Goal: Task Accomplishment & Management: Manage account settings

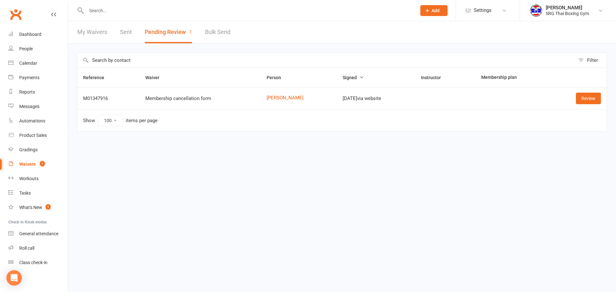
select select "100"
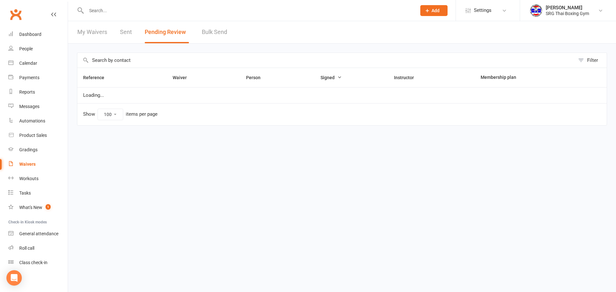
select select "100"
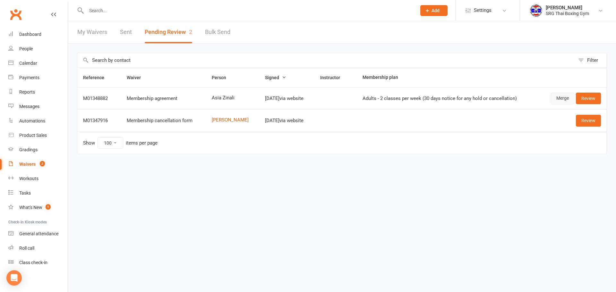
click at [562, 98] on link "Merge" at bounding box center [562, 99] width 23 height 12
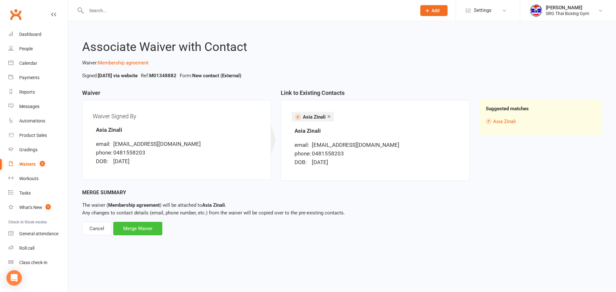
click at [133, 229] on div "Merge Waiver" at bounding box center [137, 228] width 49 height 13
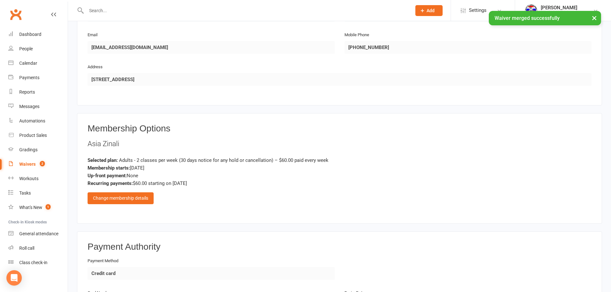
scroll to position [417, 0]
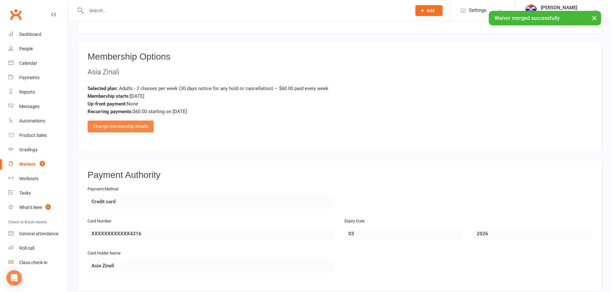
click at [119, 128] on div "Change membership details" at bounding box center [121, 127] width 66 height 12
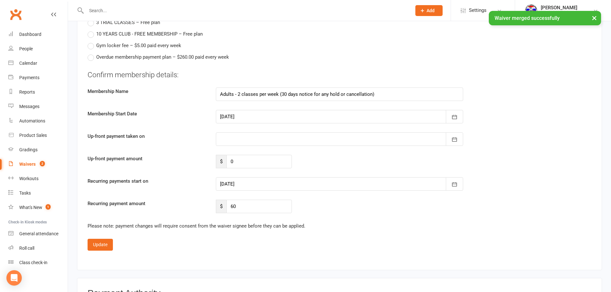
scroll to position [706, 0]
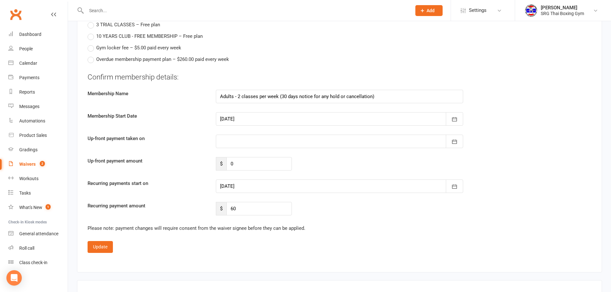
click at [228, 120] on div at bounding box center [339, 118] width 247 height 13
click at [296, 170] on span "11" at bounding box center [298, 171] width 5 height 5
click at [245, 186] on div at bounding box center [339, 186] width 247 height 13
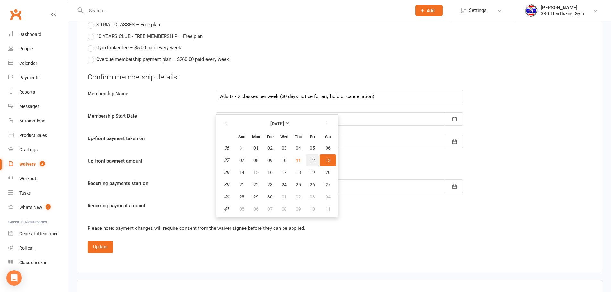
click at [313, 158] on span "12" at bounding box center [312, 160] width 5 height 5
type input "12 Sep 2025"
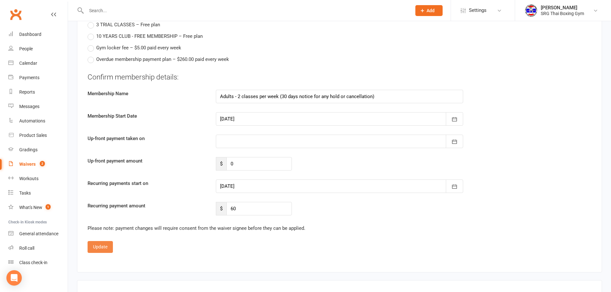
click at [95, 246] on button "Update" at bounding box center [100, 247] width 25 height 12
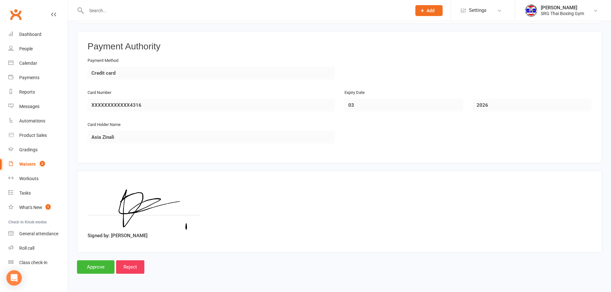
scroll to position [546, 0]
click at [101, 264] on input "Approve" at bounding box center [96, 266] width 38 height 13
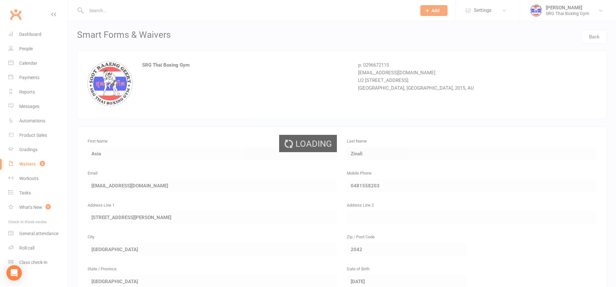
select select "100"
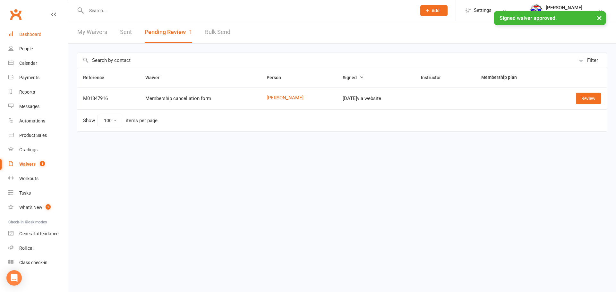
click at [34, 36] on div "Dashboard" at bounding box center [30, 34] width 22 height 5
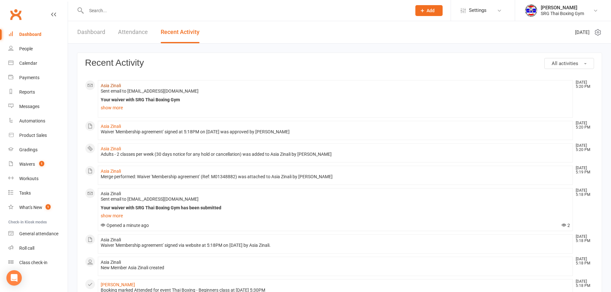
click at [107, 85] on link "Asia Zinali" at bounding box center [111, 85] width 20 height 5
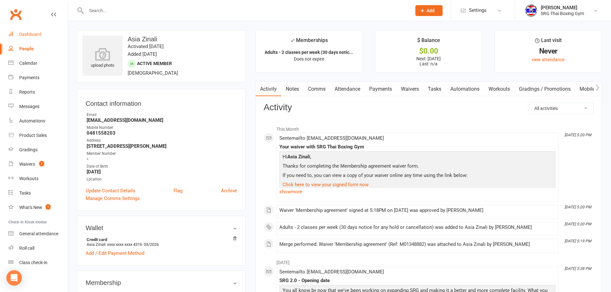
click at [33, 34] on div "Dashboard" at bounding box center [30, 34] width 22 height 5
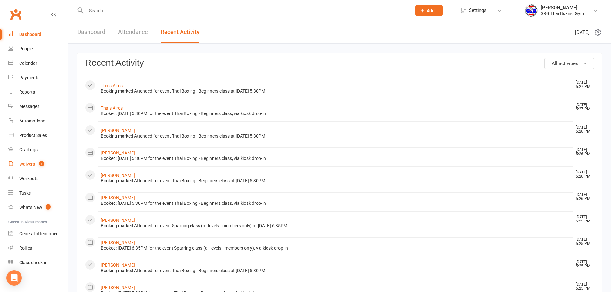
click at [27, 164] on div "Waivers" at bounding box center [27, 164] width 16 height 5
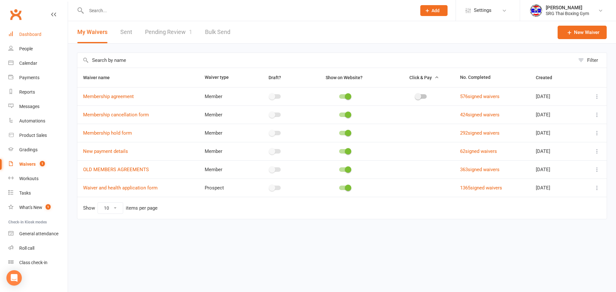
click at [28, 35] on div "Dashboard" at bounding box center [30, 34] width 22 height 5
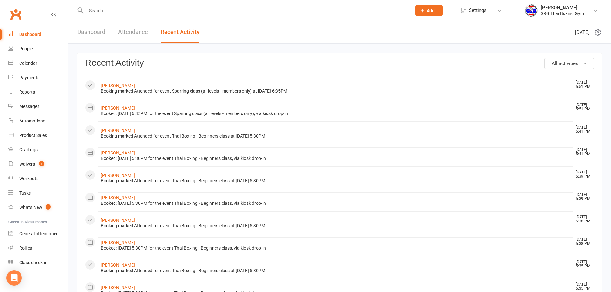
click at [94, 31] on link "Dashboard" at bounding box center [91, 32] width 28 height 22
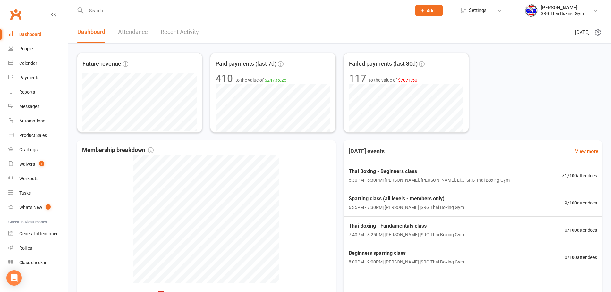
click at [181, 34] on link "Recent Activity" at bounding box center [180, 32] width 38 height 22
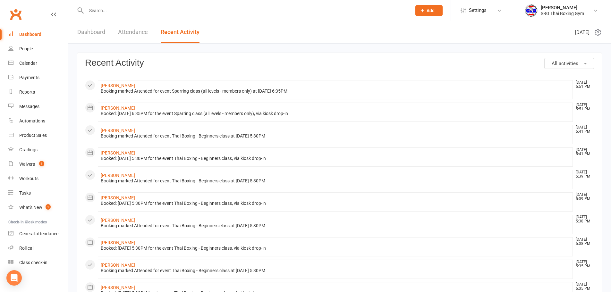
click at [109, 10] on input "text" at bounding box center [245, 10] width 323 height 9
click at [130, 10] on input "text" at bounding box center [245, 10] width 323 height 9
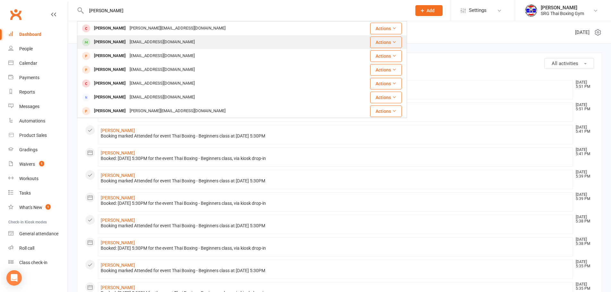
type input "daniel bu"
click at [110, 40] on div "Daniel Busby" at bounding box center [110, 42] width 36 height 9
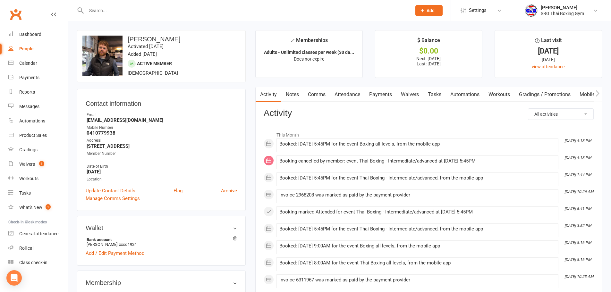
click at [383, 92] on link "Payments" at bounding box center [381, 94] width 32 height 15
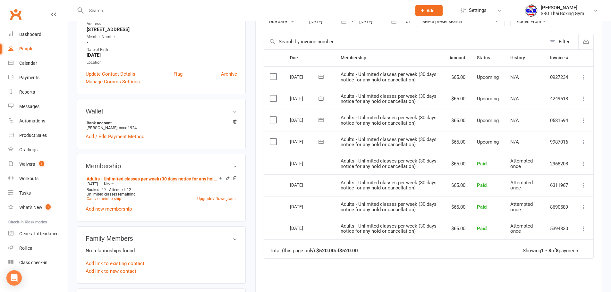
scroll to position [128, 0]
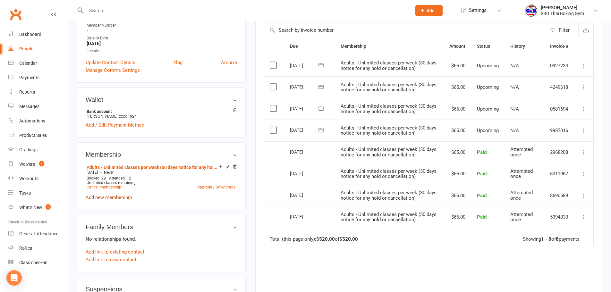
click at [107, 197] on link "Add new membership" at bounding box center [109, 198] width 46 height 6
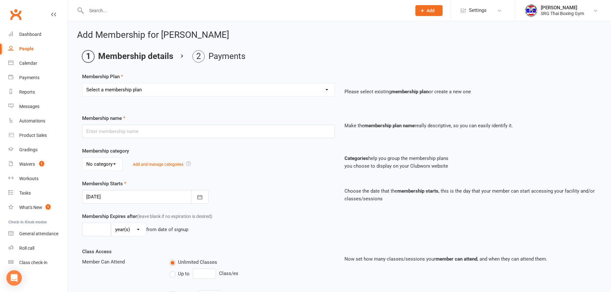
click at [132, 87] on select "Select a membership plan Create new Membership Plan Adults - 2 classes per week…" at bounding box center [208, 89] width 252 height 13
select select "21"
click at [82, 83] on select "Select a membership plan Create new Membership Plan Adults - 2 classes per week…" at bounding box center [208, 89] width 252 height 13
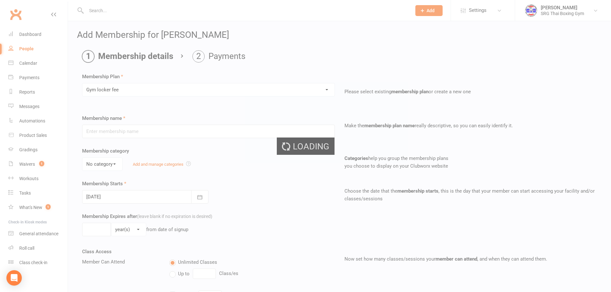
type input "Gym locker fee"
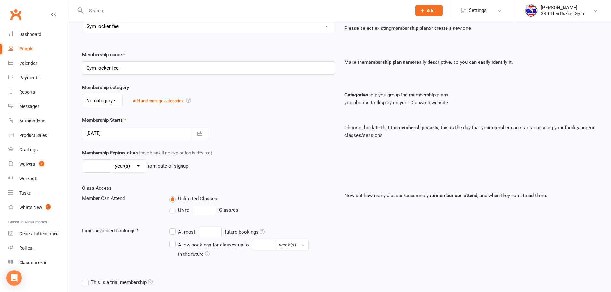
scroll to position [64, 0]
click at [123, 131] on div at bounding box center [145, 132] width 126 height 13
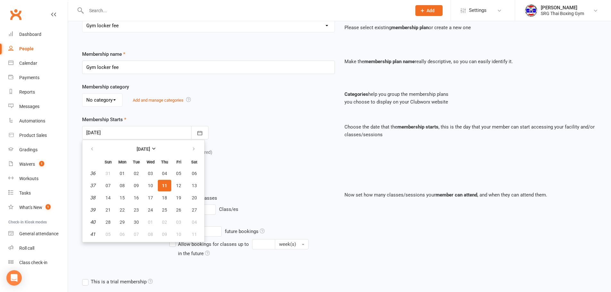
click at [162, 187] on span "11" at bounding box center [164, 185] width 5 height 5
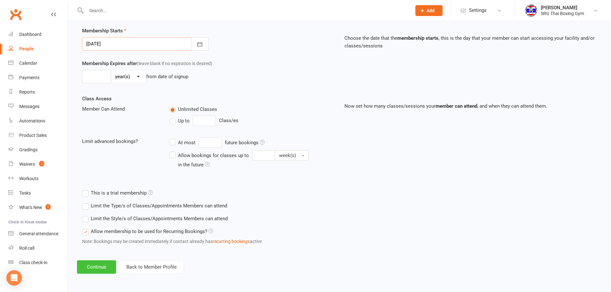
scroll to position [153, 0]
click at [104, 268] on button "Continue" at bounding box center [96, 266] width 39 height 13
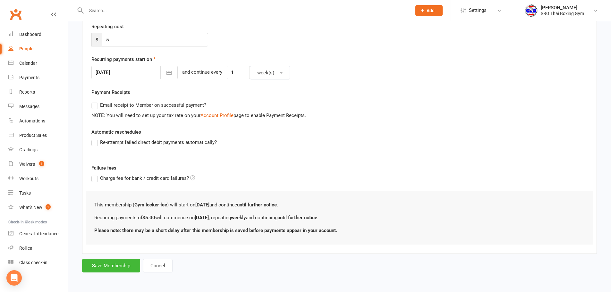
scroll to position [0, 0]
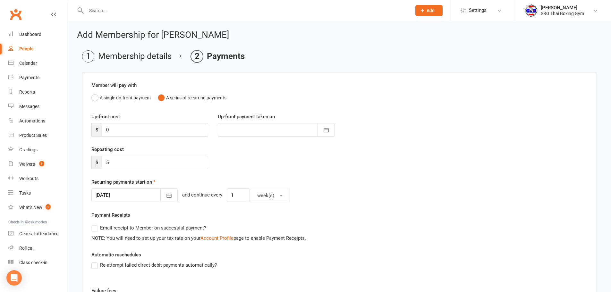
click at [121, 198] on div at bounding box center [134, 195] width 86 height 13
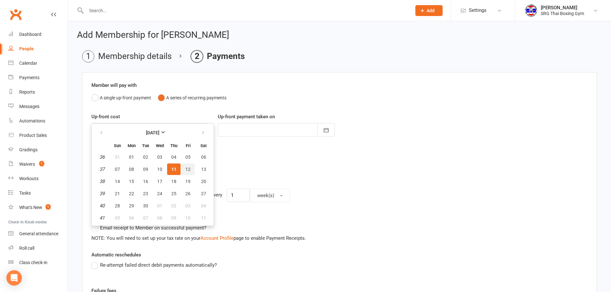
click at [188, 166] on button "12" at bounding box center [187, 170] width 13 height 12
type input "12 Sep 2025"
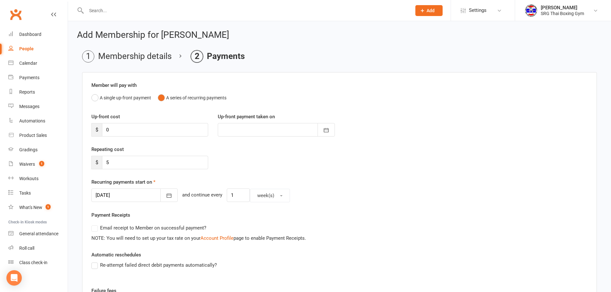
click at [233, 161] on div "Repeating cost $ 5" at bounding box center [340, 162] width 506 height 33
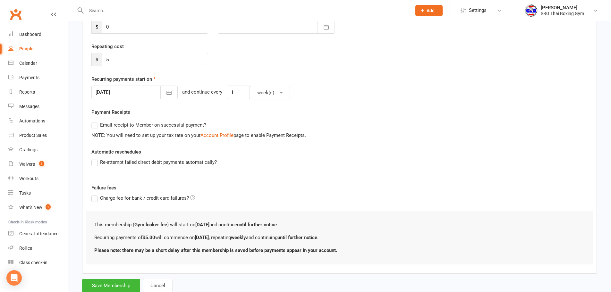
scroll to position [123, 0]
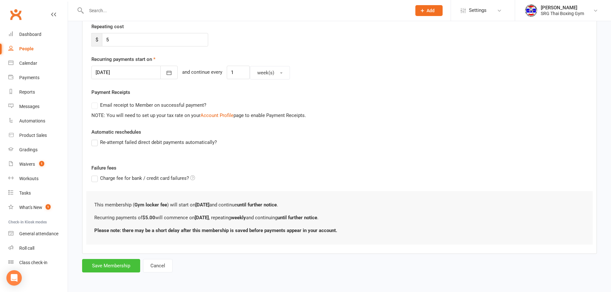
click at [106, 263] on button "Save Membership" at bounding box center [111, 265] width 58 height 13
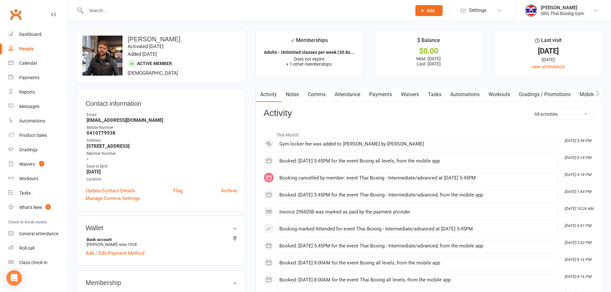
click at [151, 12] on input "text" at bounding box center [245, 10] width 323 height 9
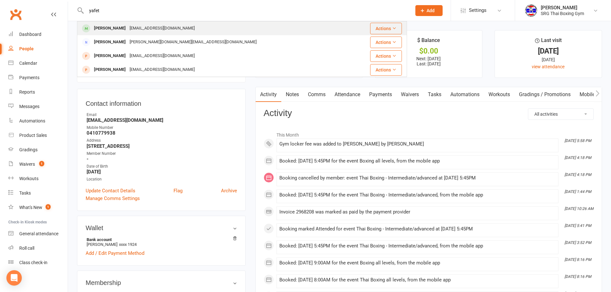
type input "yafet"
click at [118, 34] on div "Yafet Haregot Yaf6121@gmail.com" at bounding box center [215, 28] width 274 height 13
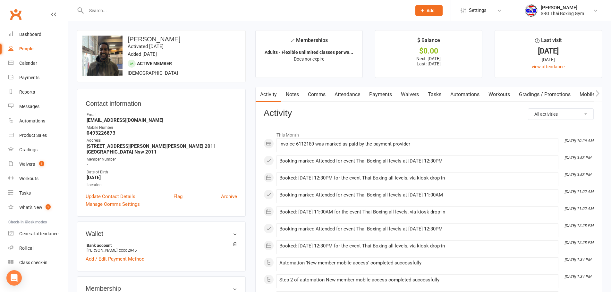
click at [413, 95] on link "Waivers" at bounding box center [409, 94] width 27 height 15
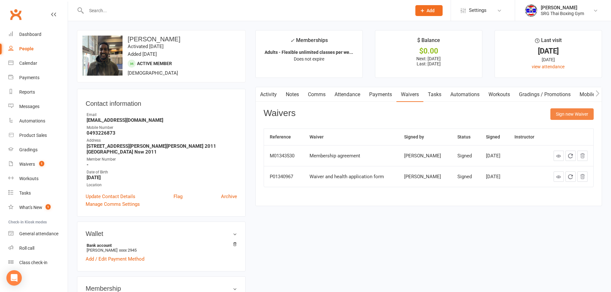
click at [567, 116] on button "Sign new Waiver" at bounding box center [571, 114] width 43 height 12
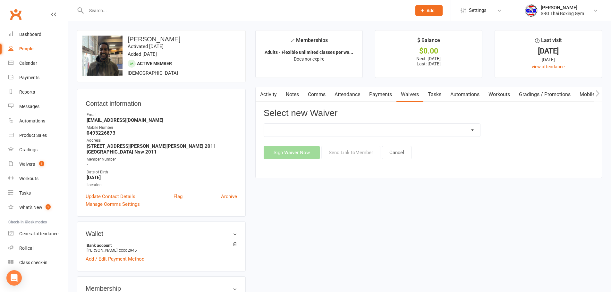
click at [295, 131] on select "Membership agreement Membership cancellation form Membership hold form New paym…" at bounding box center [372, 130] width 216 height 13
select select "12440"
click at [264, 124] on select "Membership agreement Membership cancellation form Membership hold form New paym…" at bounding box center [372, 130] width 216 height 13
click at [349, 153] on button "Send Link to Member" at bounding box center [350, 152] width 59 height 13
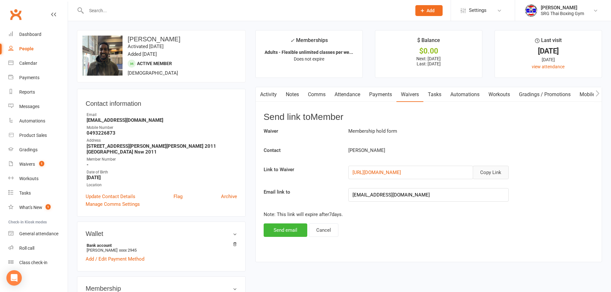
click at [493, 171] on button "Copy Link" at bounding box center [491, 172] width 36 height 13
click at [138, 13] on input "text" at bounding box center [245, 10] width 323 height 9
drag, startPoint x: 150, startPoint y: 9, endPoint x: 148, endPoint y: 6, distance: 3.5
click at [148, 6] on input "text" at bounding box center [245, 10] width 323 height 9
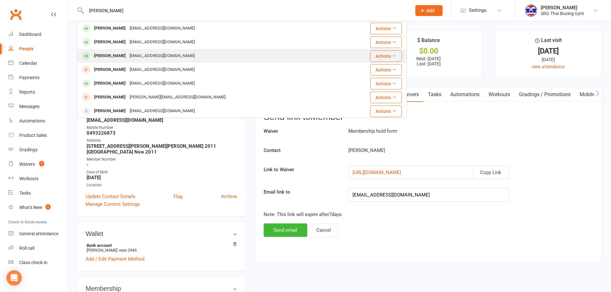
type input "hugo"
click at [109, 55] on div "Hugo Martins" at bounding box center [110, 55] width 36 height 9
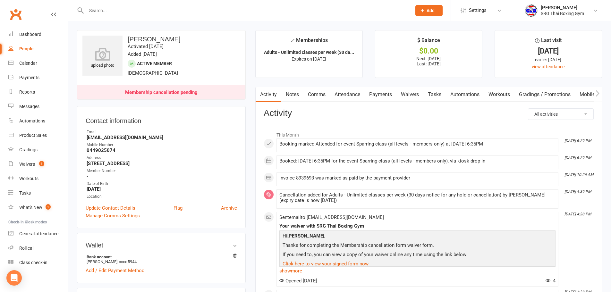
click at [378, 94] on link "Payments" at bounding box center [381, 94] width 32 height 15
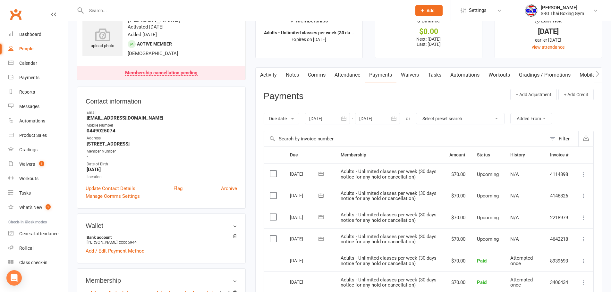
scroll to position [64, 0]
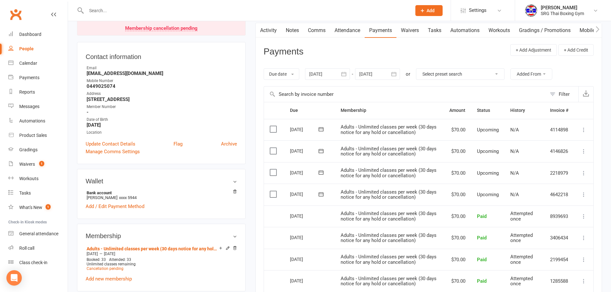
click at [414, 30] on link "Waivers" at bounding box center [409, 30] width 27 height 15
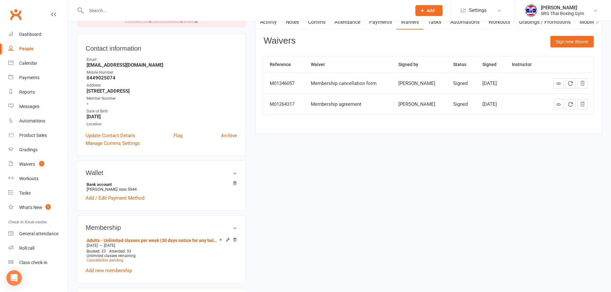
scroll to position [32, 0]
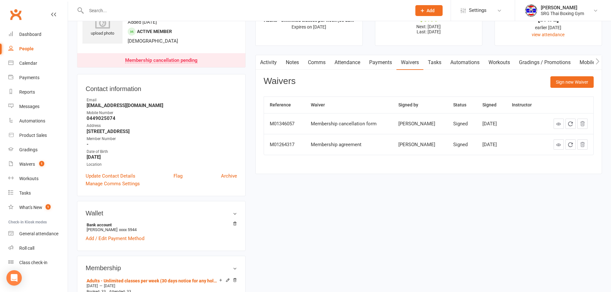
click at [384, 59] on link "Payments" at bounding box center [381, 62] width 32 height 15
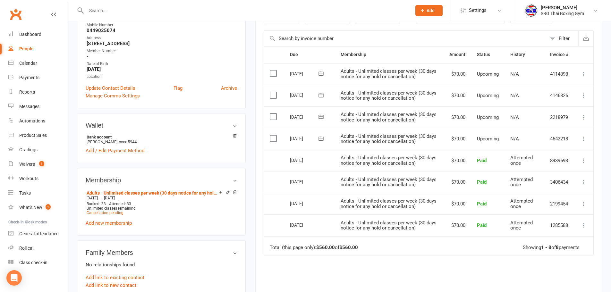
scroll to position [96, 0]
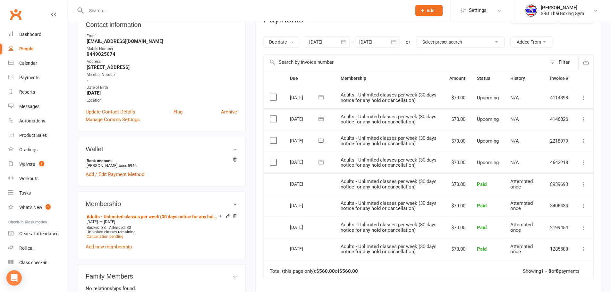
click at [343, 41] on icon "button" at bounding box center [344, 42] width 6 height 6
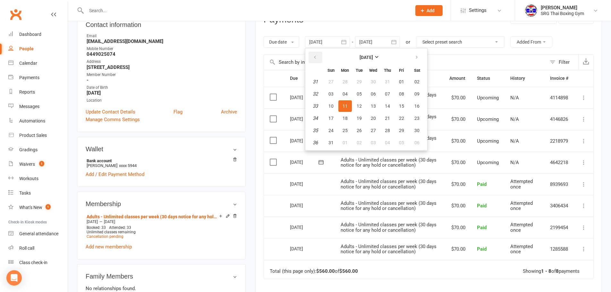
click at [314, 55] on icon "button" at bounding box center [315, 57] width 4 height 5
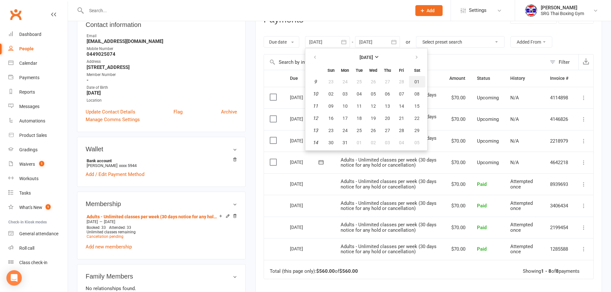
click at [416, 80] on span "01" at bounding box center [416, 81] width 5 height 5
type input "01 Mar 2025"
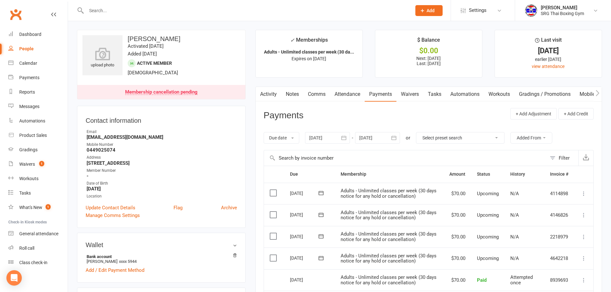
scroll to position [0, 0]
click at [111, 10] on input "text" at bounding box center [245, 10] width 323 height 9
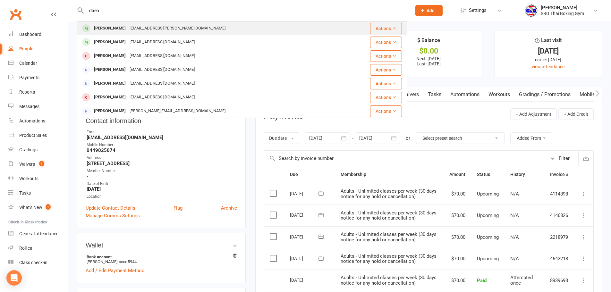
type input "daen"
click at [108, 27] on div "Daen Phillips" at bounding box center [110, 28] width 36 height 9
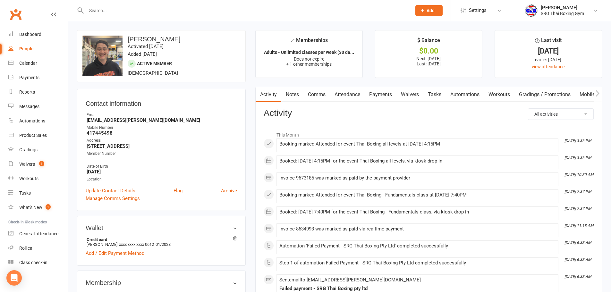
click at [385, 94] on link "Payments" at bounding box center [381, 94] width 32 height 15
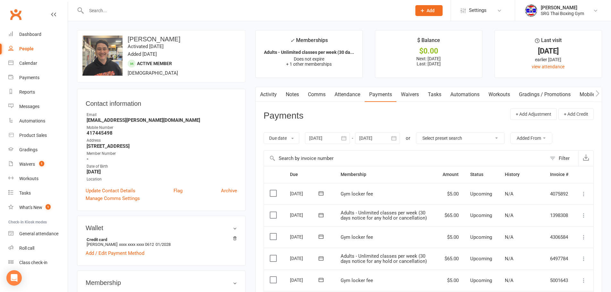
click at [16, 17] on link "Clubworx" at bounding box center [16, 14] width 16 height 16
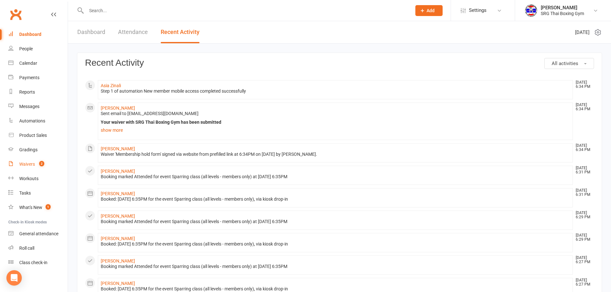
click at [21, 165] on div "Waivers" at bounding box center [27, 164] width 16 height 5
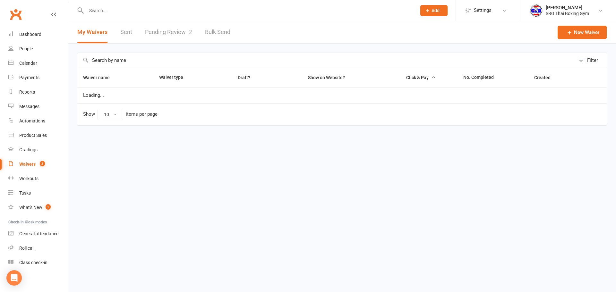
click at [172, 33] on link "Pending Review 2" at bounding box center [168, 32] width 47 height 22
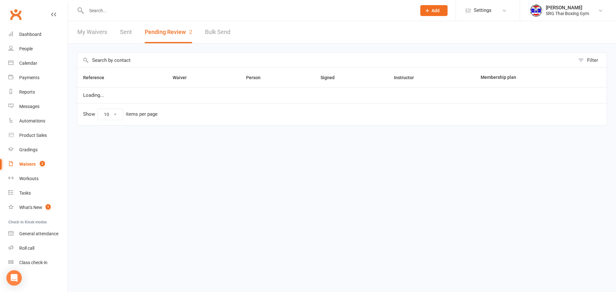
select select "100"
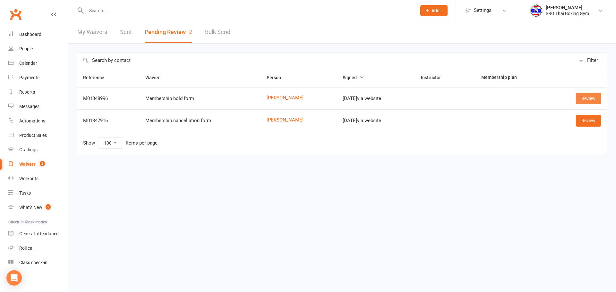
click at [586, 97] on link "Review" at bounding box center [588, 99] width 25 height 12
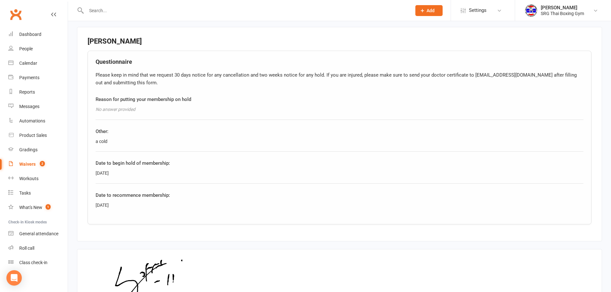
scroll to position [289, 0]
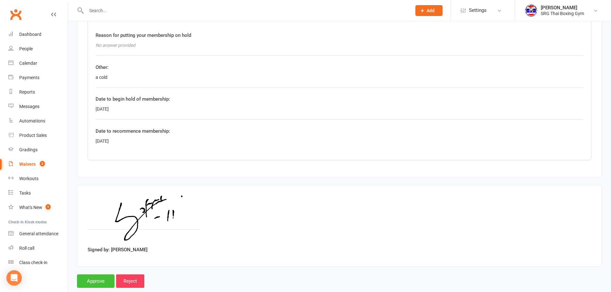
click at [96, 279] on input "Approve" at bounding box center [96, 281] width 38 height 13
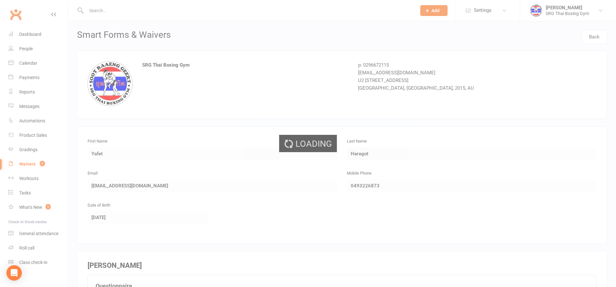
select select "100"
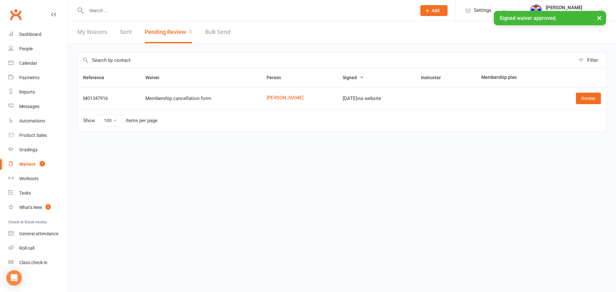
click at [90, 31] on link "My Waivers" at bounding box center [92, 32] width 30 height 22
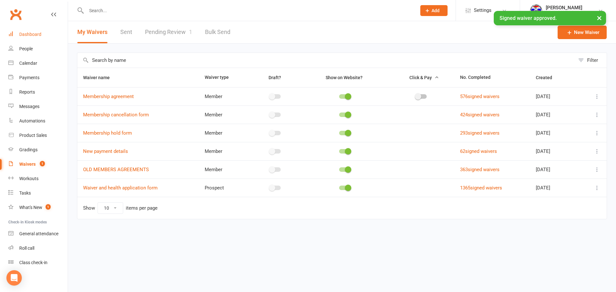
click at [36, 34] on div "Dashboard" at bounding box center [30, 34] width 22 height 5
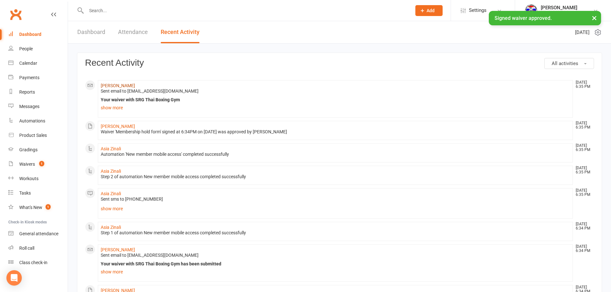
click at [116, 86] on link "[PERSON_NAME]" at bounding box center [118, 85] width 34 height 5
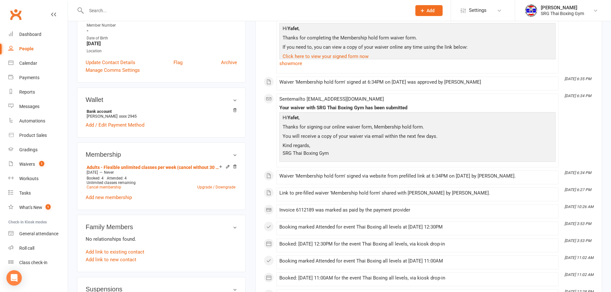
scroll to position [64, 0]
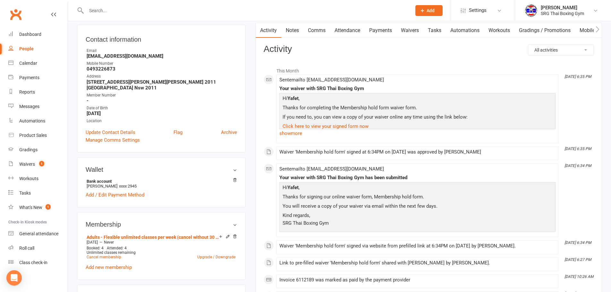
click at [386, 33] on link "Payments" at bounding box center [381, 30] width 32 height 15
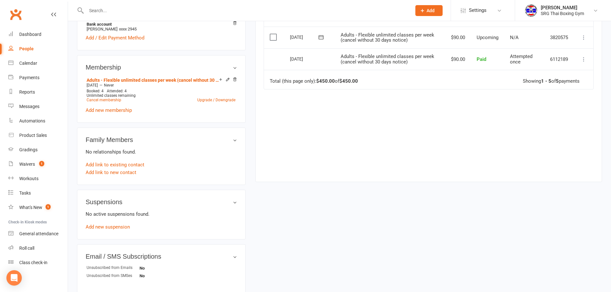
scroll to position [224, 0]
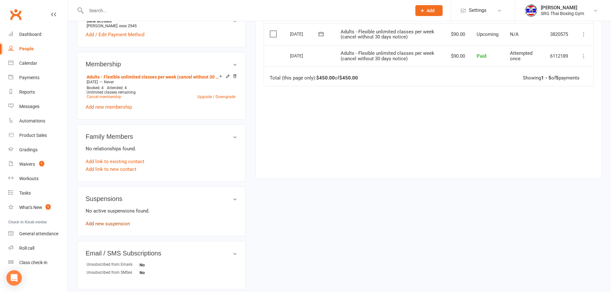
click at [103, 221] on link "Add new suspension" at bounding box center [108, 224] width 44 height 6
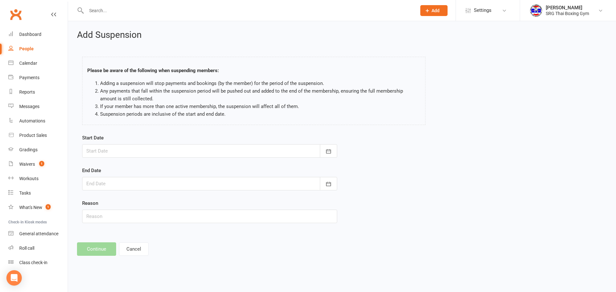
click at [105, 149] on div at bounding box center [209, 150] width 255 height 13
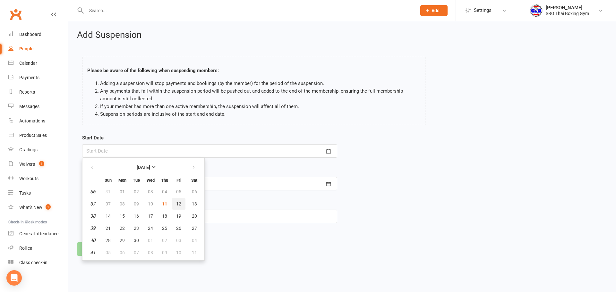
click at [175, 202] on button "12" at bounding box center [178, 204] width 13 height 12
type input "12 Sep 2025"
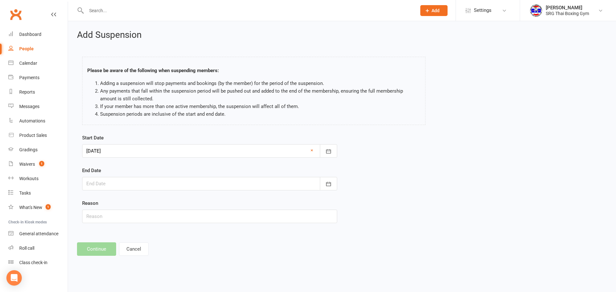
click at [132, 183] on div at bounding box center [209, 183] width 255 height 13
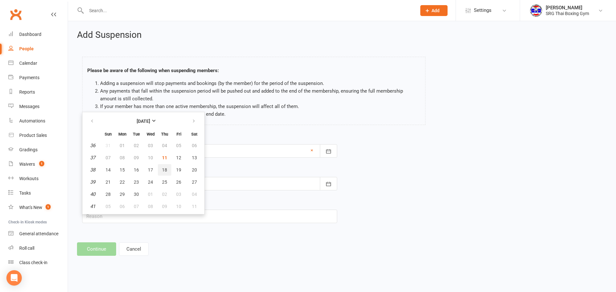
click at [165, 169] on span "18" at bounding box center [164, 169] width 5 height 5
type input "18 Sep 2025"
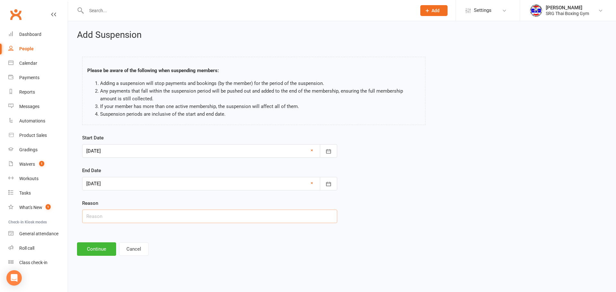
click at [117, 218] on input "text" at bounding box center [209, 216] width 255 height 13
type input "-"
click at [99, 251] on button "Continue" at bounding box center [96, 248] width 39 height 13
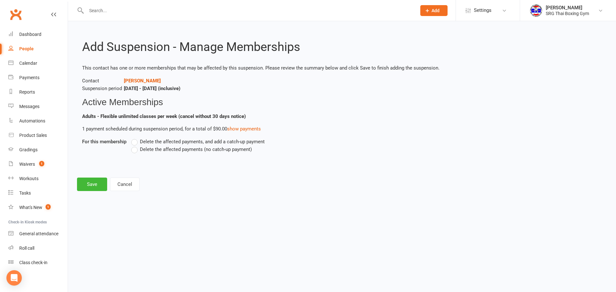
click at [165, 148] on span "Delete the affected payments (no catch-up payment)" at bounding box center [196, 149] width 112 height 7
click at [135, 146] on input "Delete the affected payments (no catch-up payment)" at bounding box center [133, 146] width 4 height 0
click at [87, 185] on button "Save" at bounding box center [92, 184] width 30 height 13
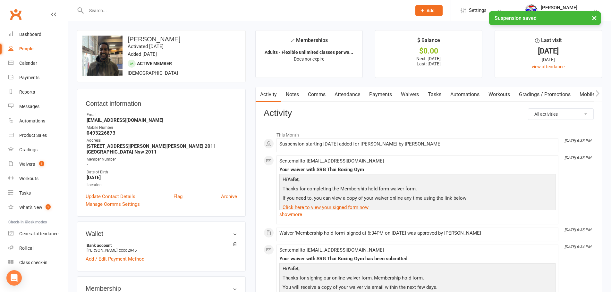
click at [378, 97] on link "Payments" at bounding box center [381, 94] width 32 height 15
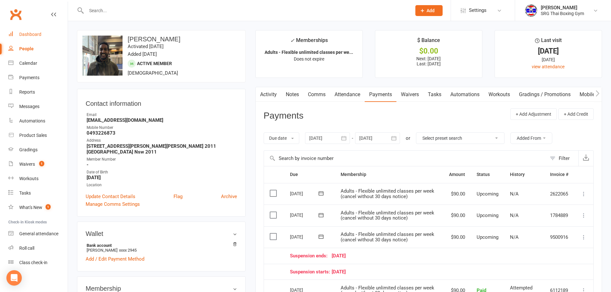
click at [24, 39] on link "Dashboard" at bounding box center [37, 34] width 59 height 14
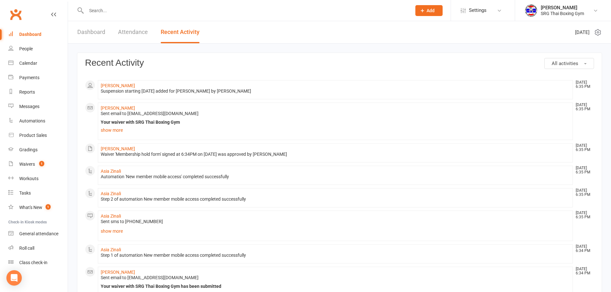
click at [128, 10] on input "text" at bounding box center [245, 10] width 323 height 9
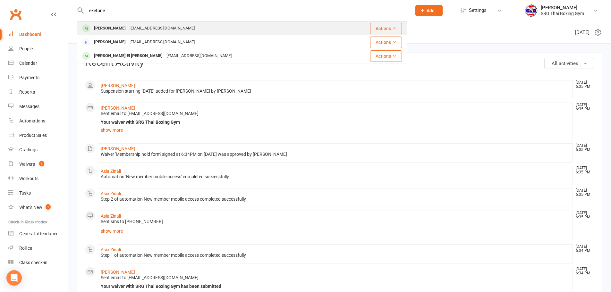
type input "eketone"
click at [106, 28] on div "[PERSON_NAME]" at bounding box center [110, 28] width 36 height 9
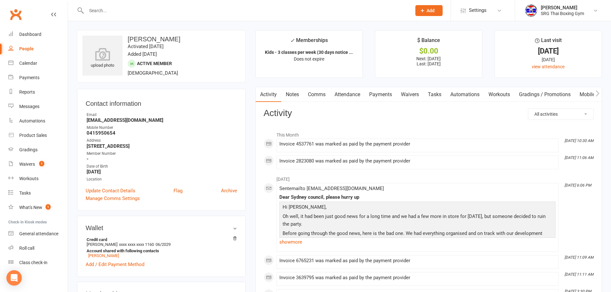
click at [389, 94] on link "Payments" at bounding box center [381, 94] width 32 height 15
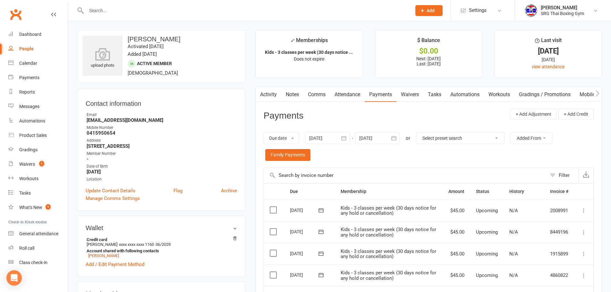
click at [410, 96] on link "Waivers" at bounding box center [409, 94] width 27 height 15
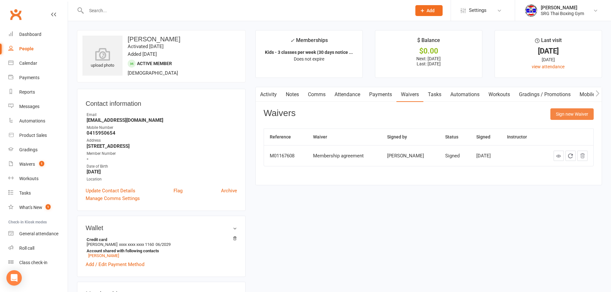
click at [562, 114] on button "Sign new Waiver" at bounding box center [571, 114] width 43 height 12
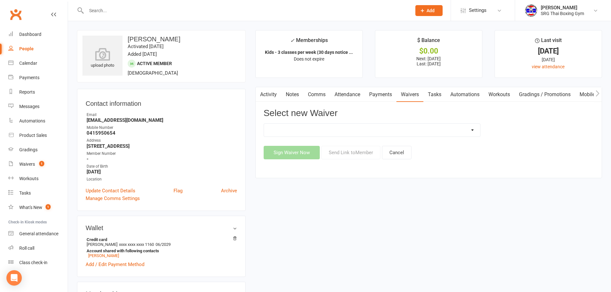
click at [321, 132] on select "Membership agreement Membership cancellation form Membership hold form New paym…" at bounding box center [372, 130] width 216 height 13
select select "12441"
click at [264, 124] on select "Membership agreement Membership cancellation form Membership hold form New paym…" at bounding box center [372, 130] width 216 height 13
click at [348, 153] on button "Send Link to Member" at bounding box center [350, 152] width 59 height 13
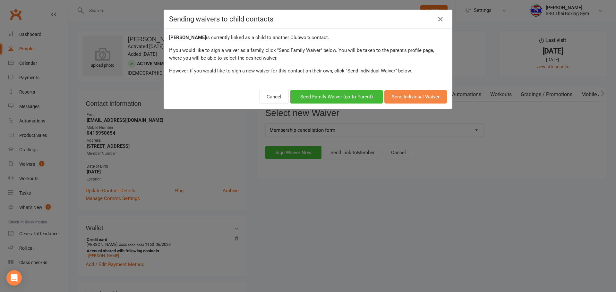
click at [402, 94] on button "Send Individual Waiver" at bounding box center [415, 96] width 63 height 13
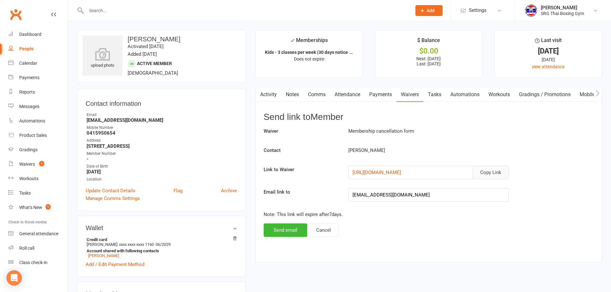
click at [482, 173] on button "Copy Link" at bounding box center [491, 172] width 36 height 13
click at [30, 35] on div "Dashboard" at bounding box center [30, 34] width 22 height 5
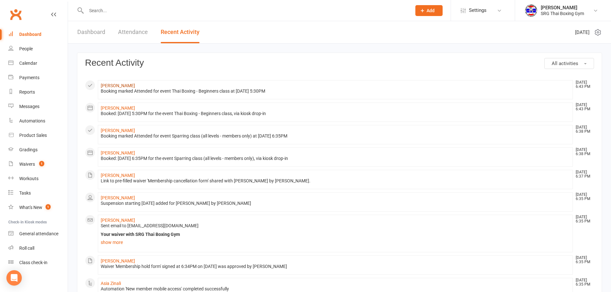
click at [110, 84] on link "[PERSON_NAME]" at bounding box center [118, 85] width 34 height 5
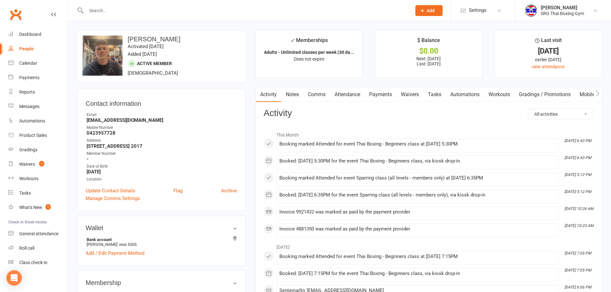
click at [410, 96] on link "Waivers" at bounding box center [409, 94] width 27 height 15
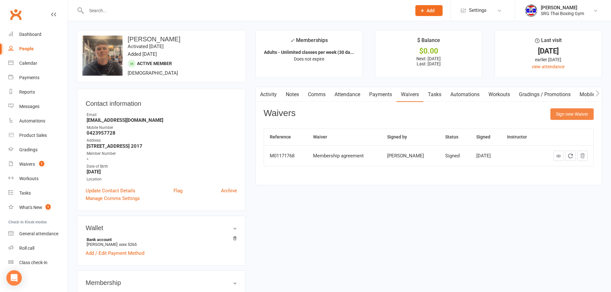
click at [560, 116] on button "Sign new Waiver" at bounding box center [571, 114] width 43 height 12
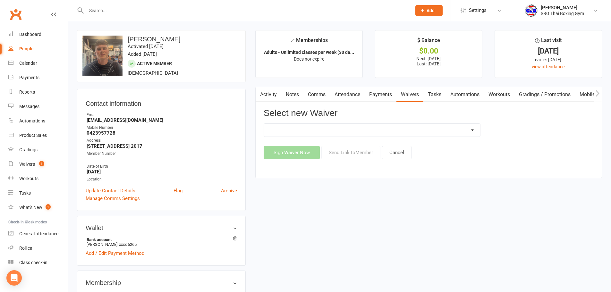
click at [355, 127] on select "Membership agreement Membership cancellation form Membership hold form New paym…" at bounding box center [372, 130] width 216 height 13
select select "12440"
click at [264, 124] on select "Membership agreement Membership cancellation form Membership hold form New paym…" at bounding box center [372, 130] width 216 height 13
click at [356, 153] on button "Send Link to Member" at bounding box center [350, 152] width 59 height 13
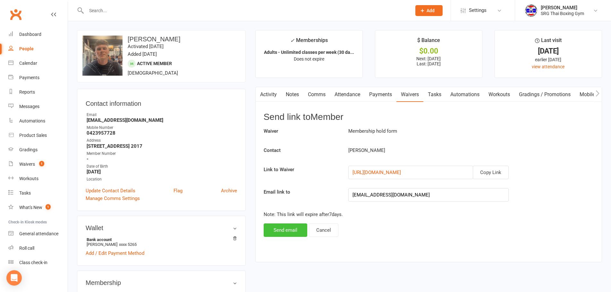
click at [295, 228] on button "Send email" at bounding box center [286, 230] width 44 height 13
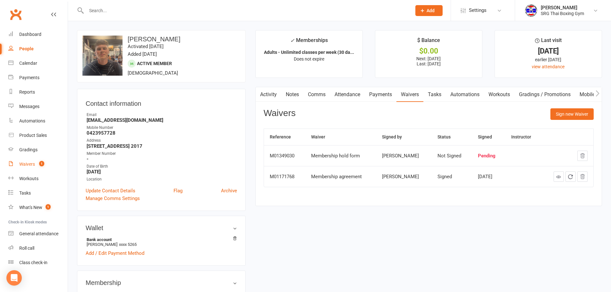
click at [29, 163] on div "Waivers" at bounding box center [27, 164] width 16 height 5
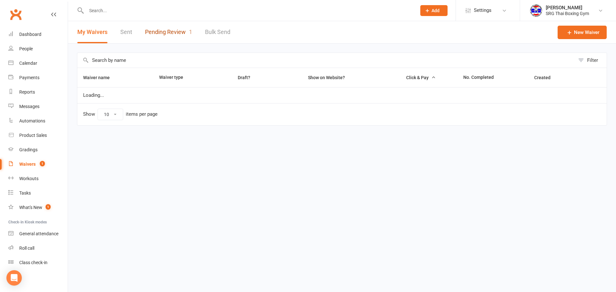
click at [170, 32] on link "Pending Review 1" at bounding box center [168, 32] width 47 height 22
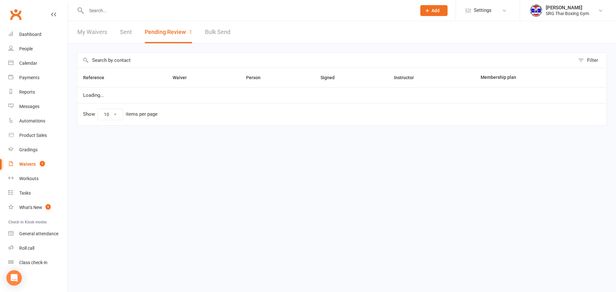
select select "100"
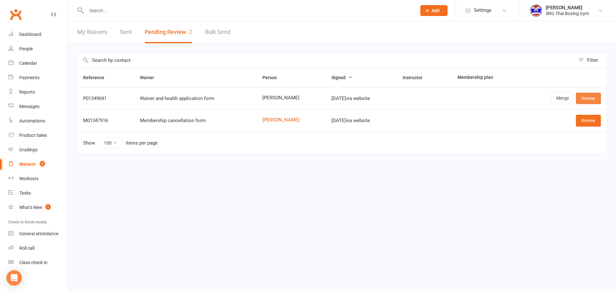
click at [590, 100] on link "Review" at bounding box center [588, 99] width 25 height 12
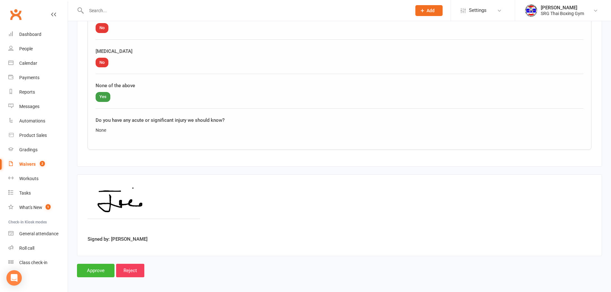
scroll to position [767, 0]
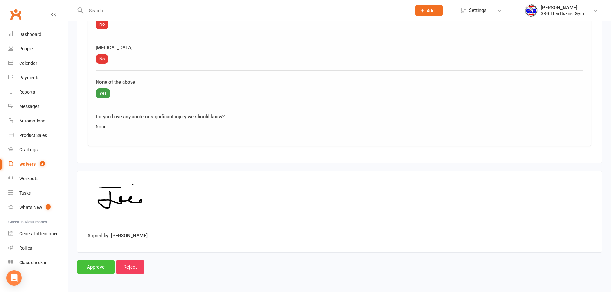
click at [100, 269] on input "Approve" at bounding box center [96, 266] width 38 height 13
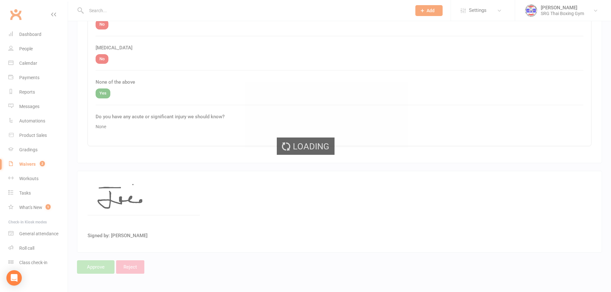
select select "100"
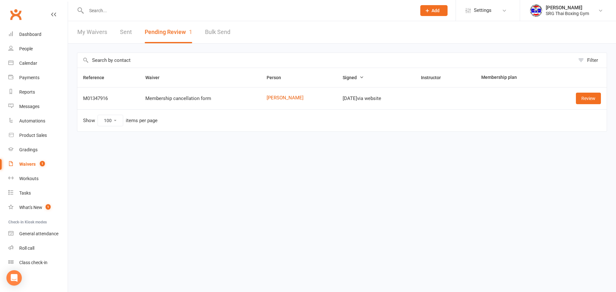
click at [185, 159] on html "Prospect Member Non-attending contact Class / event Appointment Grading event T…" at bounding box center [308, 79] width 616 height 159
click at [262, 159] on html "Prospect Member Non-attending contact Class / event Appointment Grading event T…" at bounding box center [308, 79] width 616 height 159
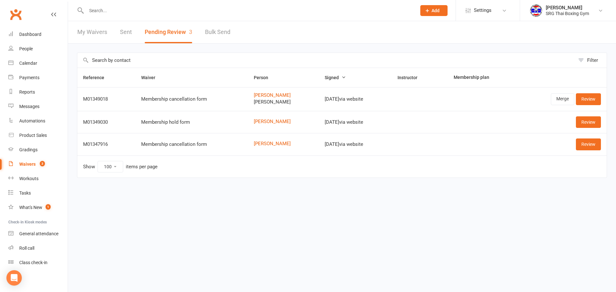
select select "100"
click at [39, 34] on div "Dashboard" at bounding box center [30, 34] width 22 height 5
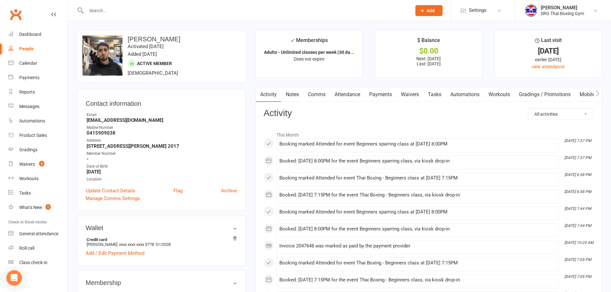
click at [405, 95] on link "Waivers" at bounding box center [409, 94] width 27 height 15
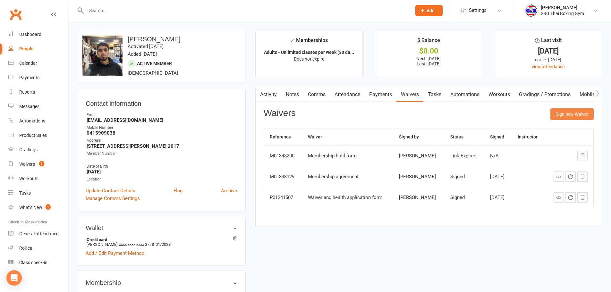
click at [569, 113] on button "Sign new Waiver" at bounding box center [571, 114] width 43 height 12
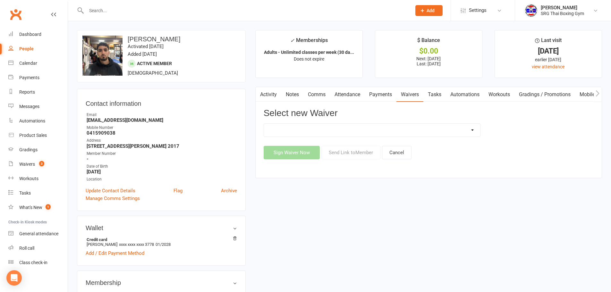
click at [326, 133] on select "Membership agreement Membership cancellation form Membership hold form New paym…" at bounding box center [372, 130] width 216 height 13
select select "12440"
click at [264, 124] on select "Membership agreement Membership cancellation form Membership hold form New paym…" at bounding box center [372, 130] width 216 height 13
click at [352, 154] on button "Send Link to Member" at bounding box center [350, 152] width 59 height 13
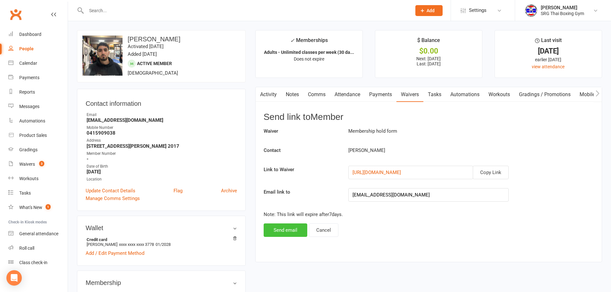
click at [282, 230] on button "Send email" at bounding box center [286, 230] width 44 height 13
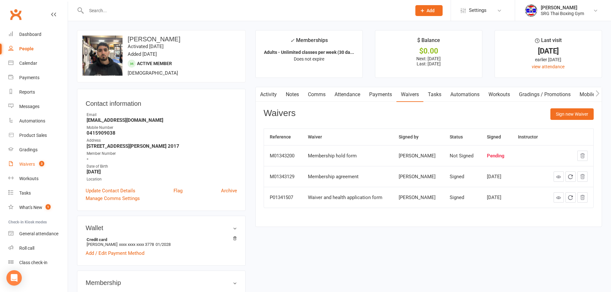
click at [26, 166] on div "Waivers" at bounding box center [27, 164] width 16 height 5
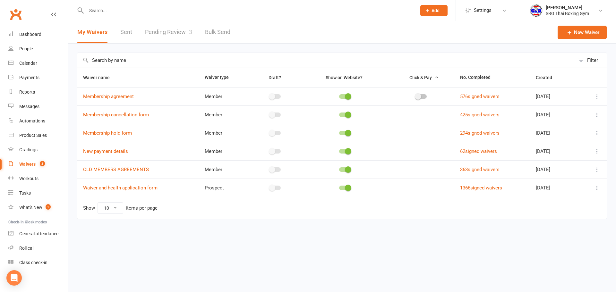
click at [170, 29] on link "Pending Review 3" at bounding box center [168, 32] width 47 height 22
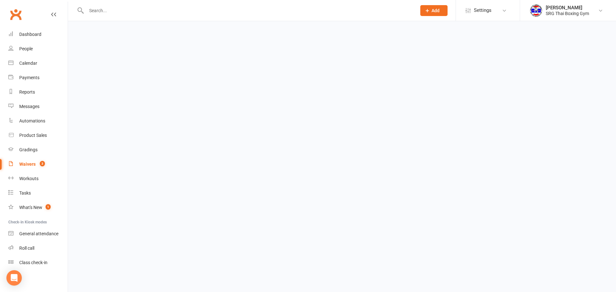
select select "100"
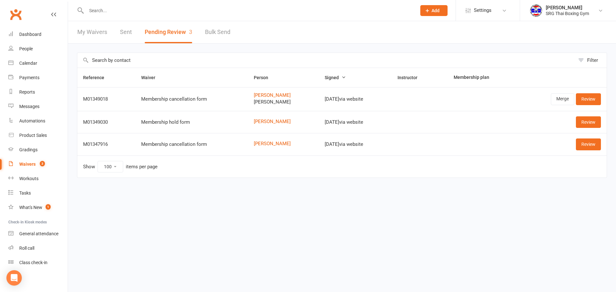
click at [98, 30] on link "My Waivers" at bounding box center [92, 32] width 30 height 22
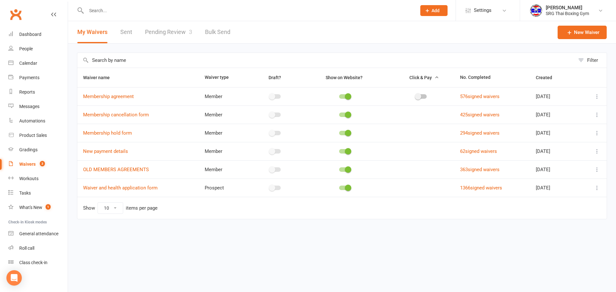
click at [169, 35] on link "Pending Review 3" at bounding box center [168, 32] width 47 height 22
select select "100"
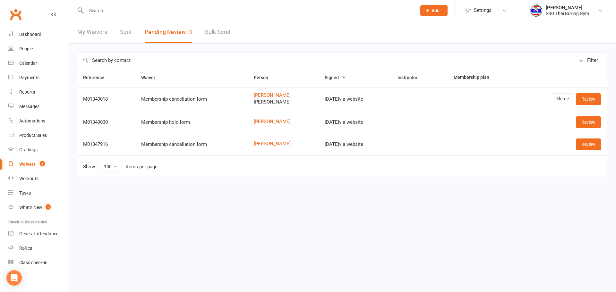
click at [100, 35] on link "My Waivers" at bounding box center [92, 32] width 30 height 22
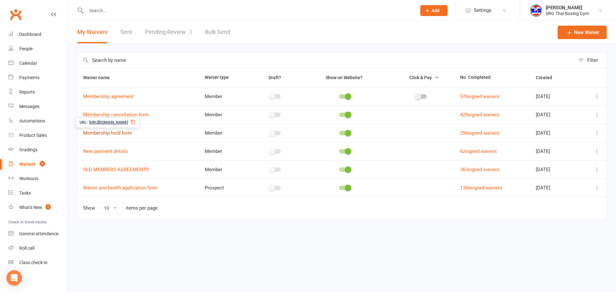
click at [115, 131] on link "Membership hold form" at bounding box center [107, 133] width 49 height 6
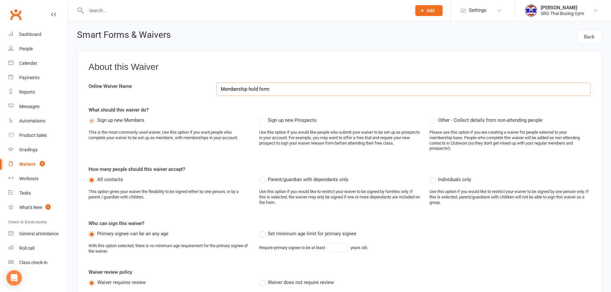
select select "applies_to_all_signees"
select select "select"
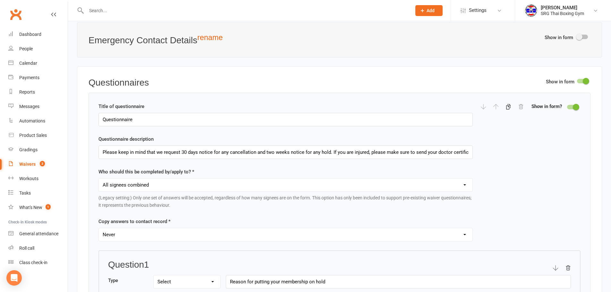
scroll to position [673, 0]
click at [29, 34] on div "Dashboard" at bounding box center [30, 34] width 22 height 5
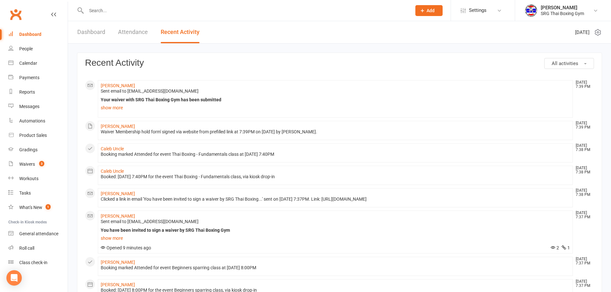
click at [188, 12] on input "text" at bounding box center [245, 10] width 323 height 9
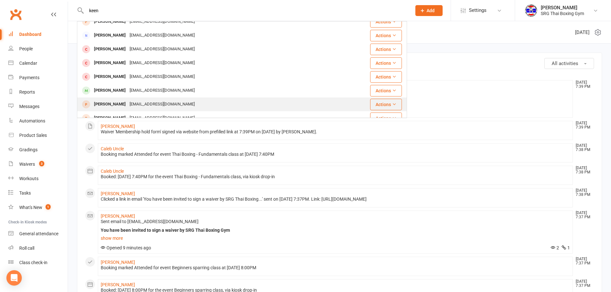
scroll to position [32, 0]
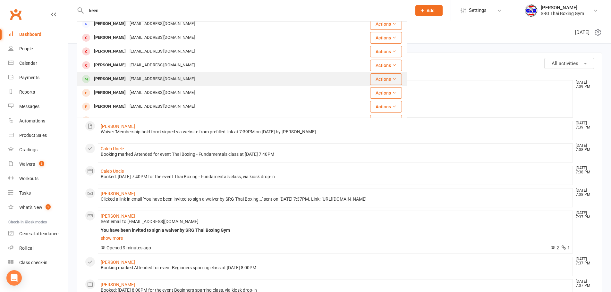
type input "keen"
click at [114, 78] on div "[PERSON_NAME]" at bounding box center [110, 78] width 36 height 9
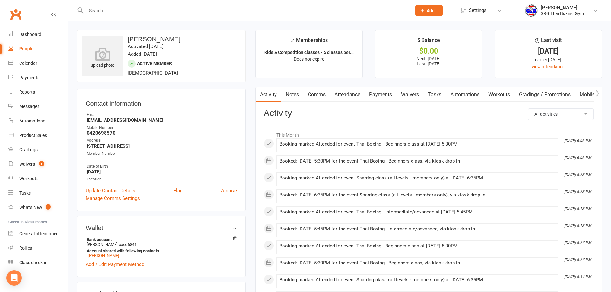
click at [382, 97] on link "Payments" at bounding box center [381, 94] width 32 height 15
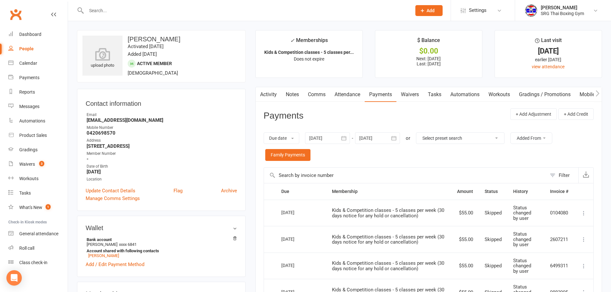
click at [392, 140] on icon "button" at bounding box center [394, 138] width 6 height 6
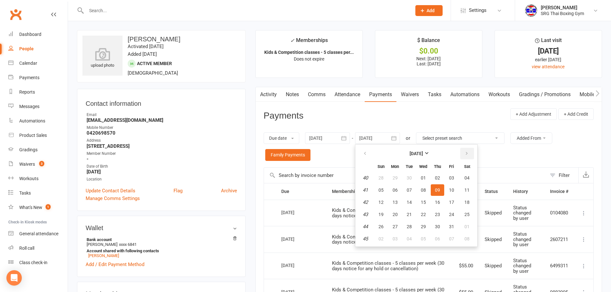
click at [464, 157] on button "button" at bounding box center [467, 154] width 14 height 12
click at [467, 178] on span "07" at bounding box center [466, 177] width 5 height 5
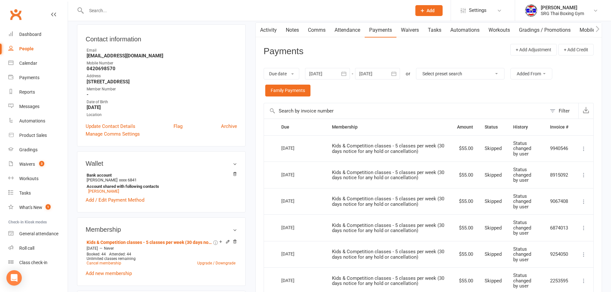
scroll to position [64, 0]
click at [395, 74] on icon "button" at bounding box center [394, 74] width 6 height 6
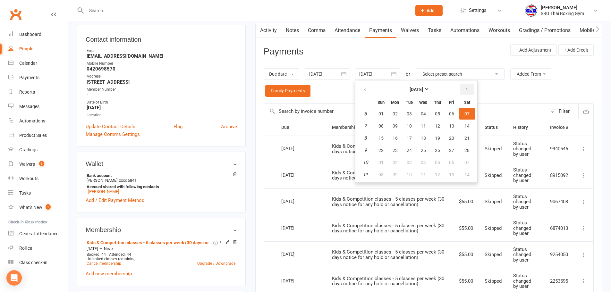
click at [469, 92] on icon "button" at bounding box center [466, 89] width 4 height 5
click at [464, 116] on button "06" at bounding box center [467, 114] width 16 height 12
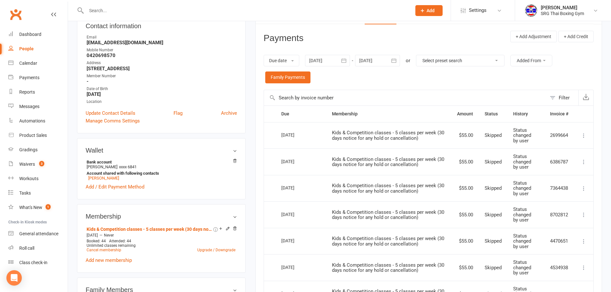
scroll to position [0, 0]
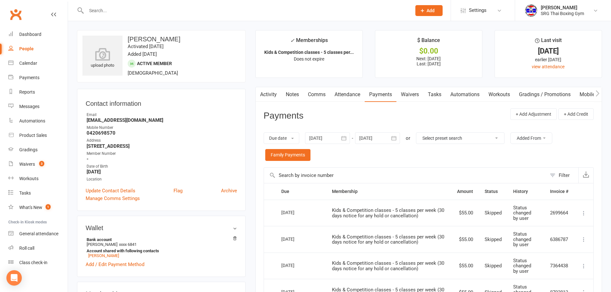
click at [394, 139] on icon "button" at bounding box center [394, 138] width 6 height 6
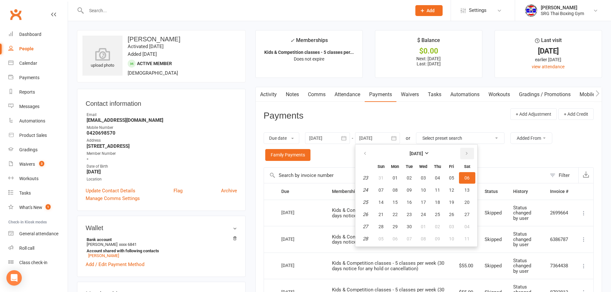
click at [468, 150] on button "button" at bounding box center [467, 154] width 14 height 12
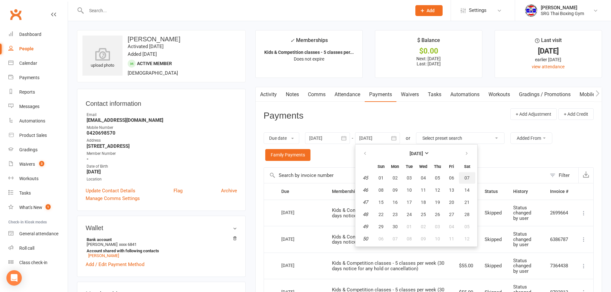
click at [467, 179] on span "07" at bounding box center [466, 177] width 5 height 5
type input "07 Nov 2026"
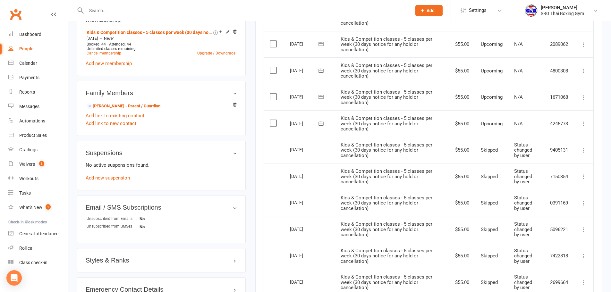
scroll to position [289, 0]
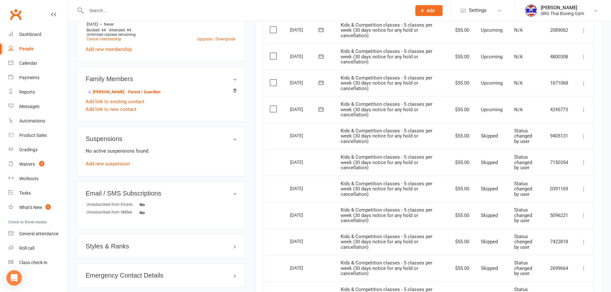
click at [580, 133] on button at bounding box center [584, 136] width 8 height 8
click at [607, 160] on div "upload photo Keenan Baldwin Activated 17 March, 2025 Added 12 March, 2025 Activ…" at bounding box center [339, 217] width 543 height 969
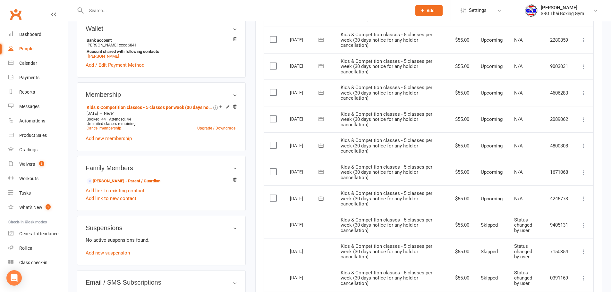
scroll to position [114, 0]
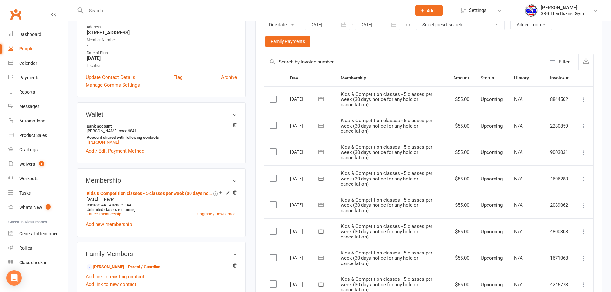
click at [345, 26] on icon "button" at bounding box center [344, 24] width 6 height 6
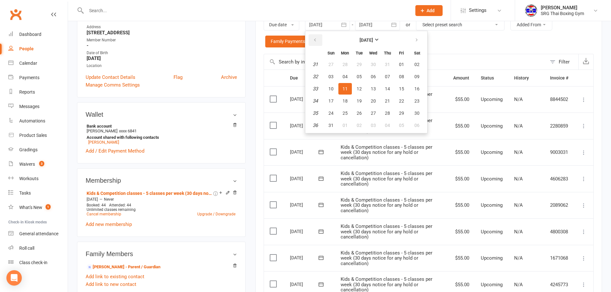
click at [315, 40] on icon "button" at bounding box center [315, 40] width 4 height 5
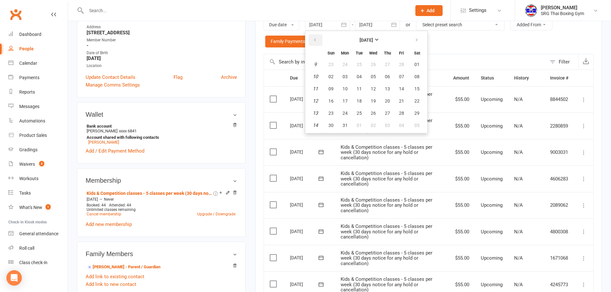
click at [315, 40] on icon "button" at bounding box center [315, 40] width 4 height 5
click at [375, 63] on span "01" at bounding box center [373, 64] width 5 height 5
type input "01 Jan 2025"
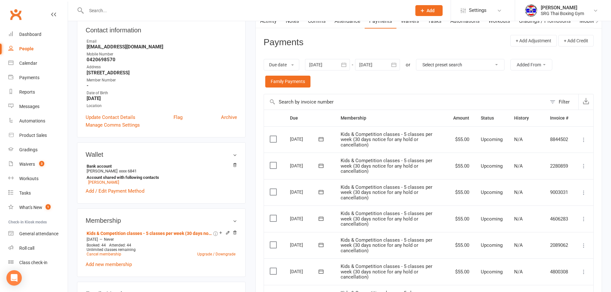
scroll to position [17, 0]
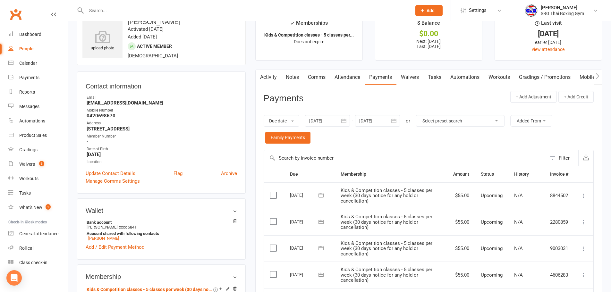
click at [395, 122] on icon "button" at bounding box center [394, 121] width 6 height 6
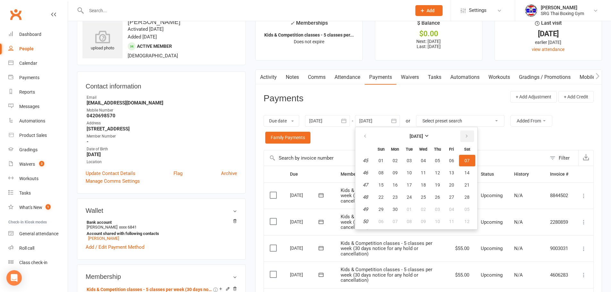
click at [471, 137] on button "button" at bounding box center [467, 137] width 14 height 12
click at [470, 137] on button "button" at bounding box center [467, 137] width 14 height 12
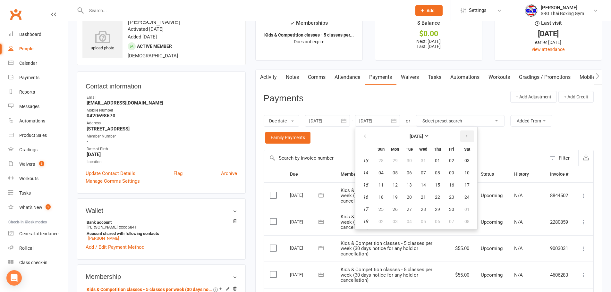
click at [470, 137] on button "button" at bounding box center [467, 137] width 14 height 12
click at [426, 185] on span "14" at bounding box center [423, 184] width 5 height 5
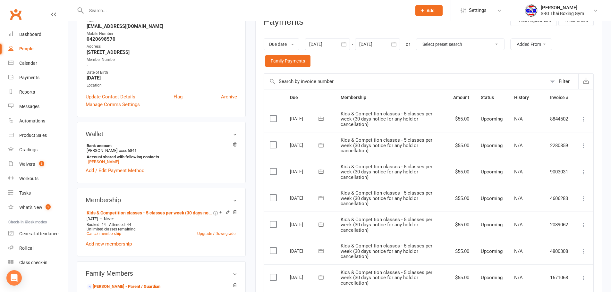
scroll to position [49, 0]
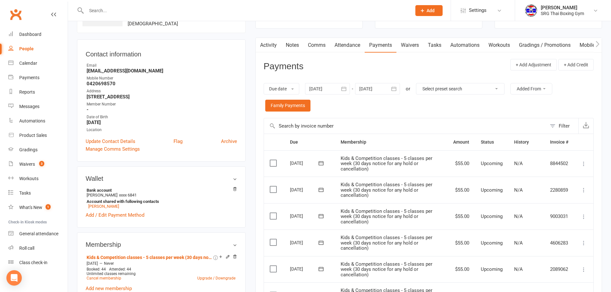
click at [394, 91] on icon "button" at bounding box center [394, 89] width 6 height 6
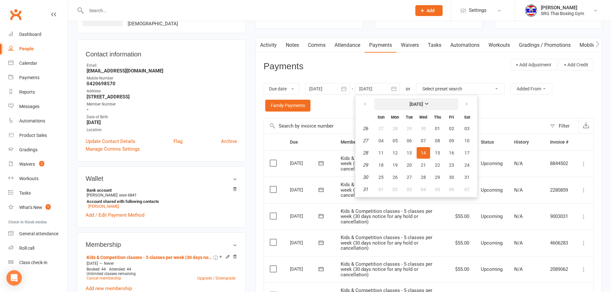
click at [423, 102] on strong "July 2027" at bounding box center [416, 104] width 13 height 5
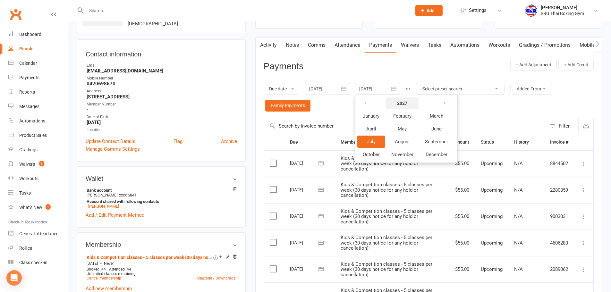
click at [407, 104] on strong "2027" at bounding box center [402, 103] width 10 height 5
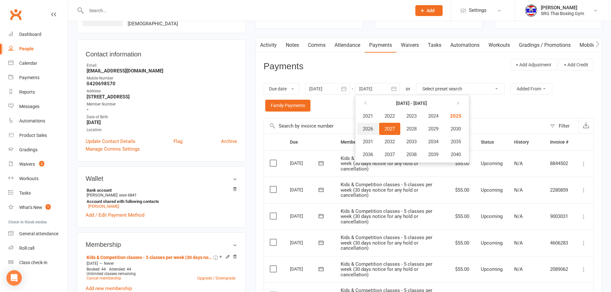
click at [371, 129] on span "2026" at bounding box center [368, 129] width 10 height 6
click at [375, 142] on span "July" at bounding box center [371, 142] width 9 height 6
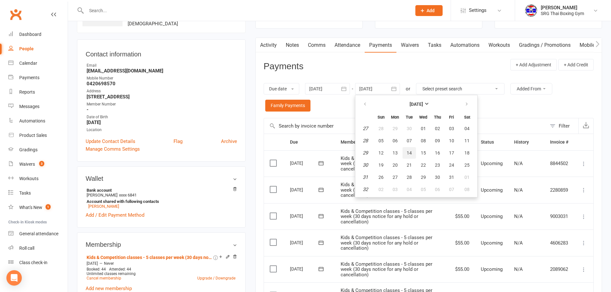
click at [413, 153] on button "14" at bounding box center [408, 153] width 13 height 12
type input "14 Jul 2026"
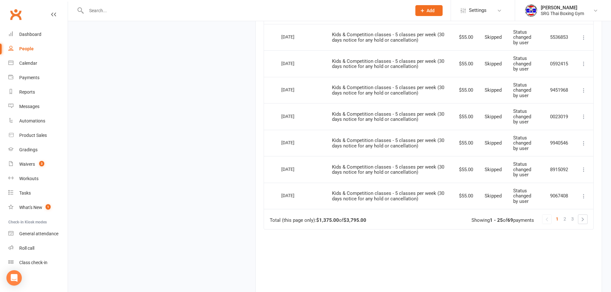
scroll to position [723, 0]
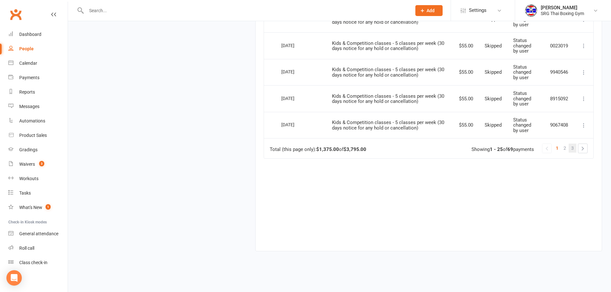
click at [573, 148] on span "3" at bounding box center [572, 148] width 3 height 9
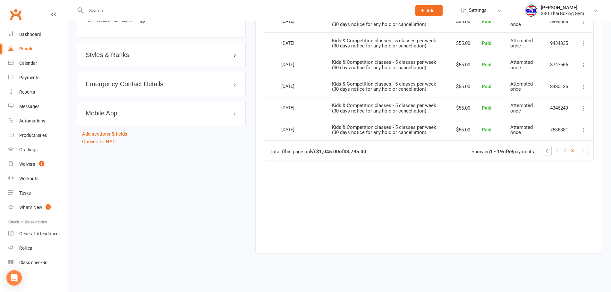
scroll to position [482, 0]
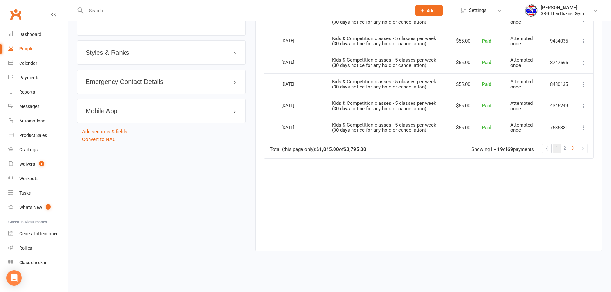
click at [559, 150] on link "1" at bounding box center [557, 148] width 8 height 9
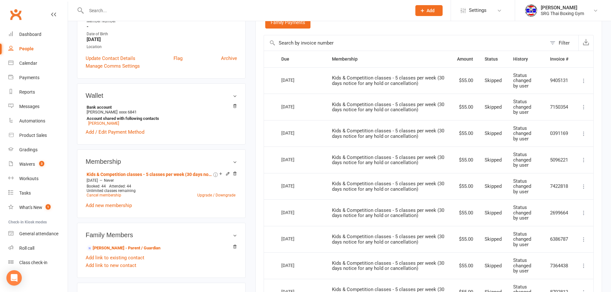
scroll to position [130, 0]
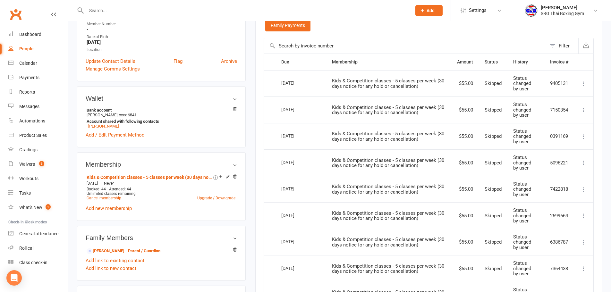
click at [583, 84] on icon at bounding box center [583, 83] width 6 height 6
click at [559, 135] on link "Change to upcoming" at bounding box center [555, 134] width 63 height 13
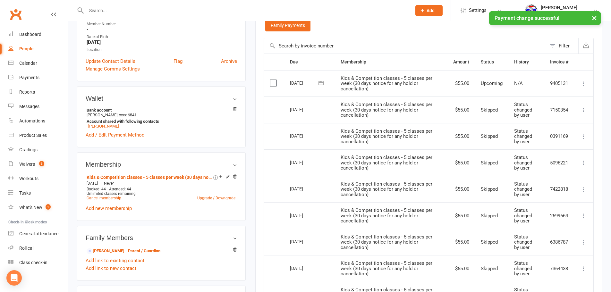
click at [582, 111] on icon at bounding box center [583, 110] width 6 height 6
click at [558, 159] on link "Change to upcoming" at bounding box center [555, 161] width 63 height 13
click at [584, 137] on icon at bounding box center [583, 136] width 6 height 6
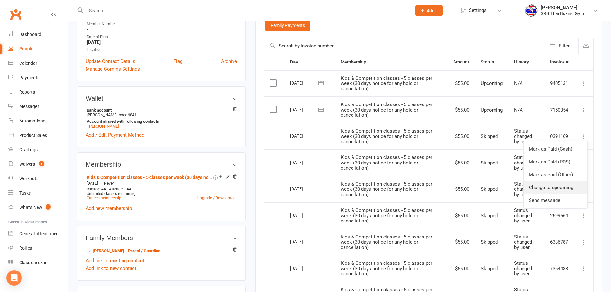
click at [559, 186] on link "Change to upcoming" at bounding box center [555, 187] width 63 height 13
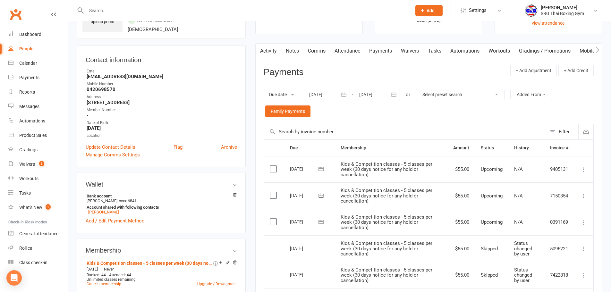
scroll to position [0, 0]
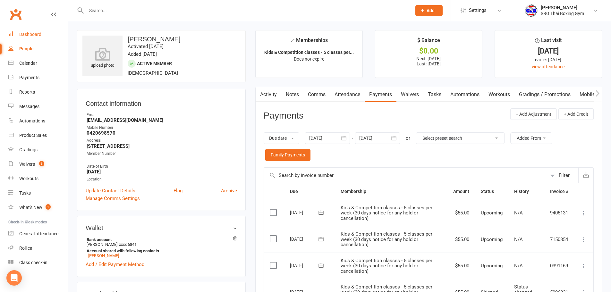
click at [35, 34] on div "Dashboard" at bounding box center [30, 34] width 22 height 5
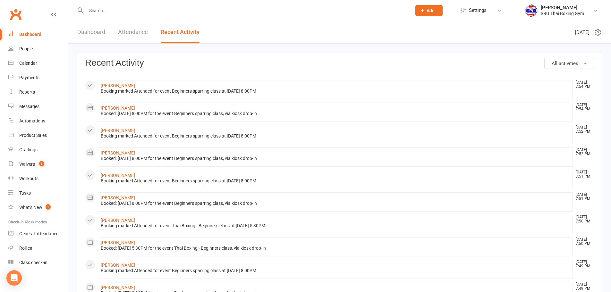
click at [111, 12] on input "text" at bounding box center [245, 10] width 323 height 9
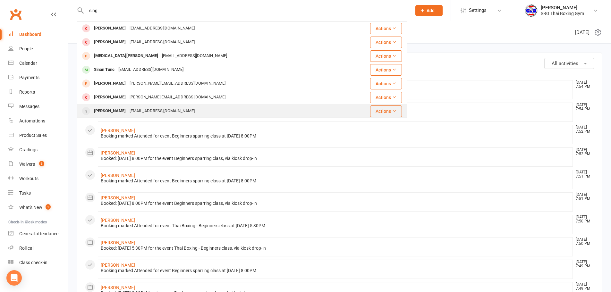
type input "sing"
click at [113, 111] on div "Utithkowtham Singarayar" at bounding box center [110, 110] width 36 height 9
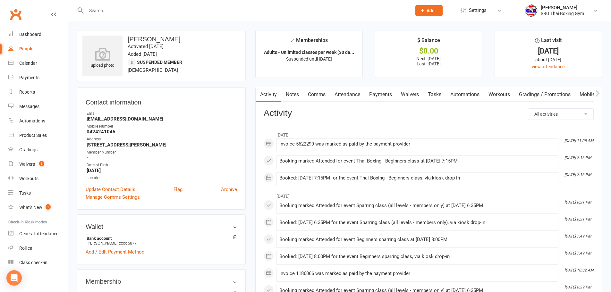
click at [411, 94] on link "Waivers" at bounding box center [409, 94] width 27 height 15
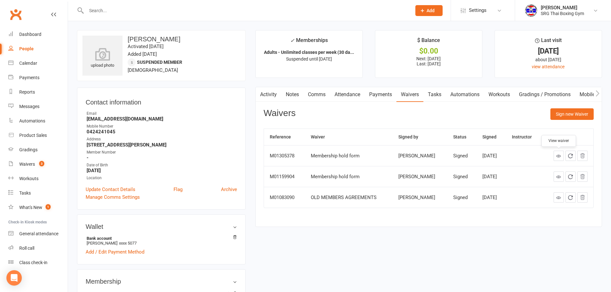
click at [560, 156] on icon at bounding box center [558, 156] width 5 height 5
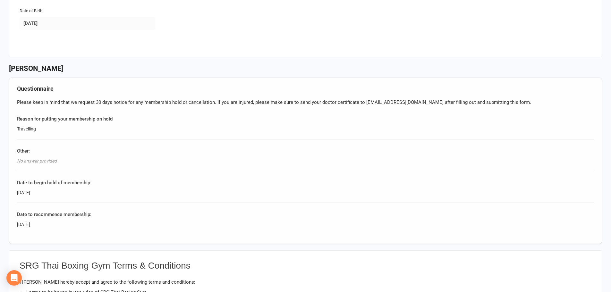
drag, startPoint x: 18, startPoint y: 224, endPoint x: 40, endPoint y: 223, distance: 22.8
click at [40, 223] on div "[DATE]" at bounding box center [305, 224] width 577 height 7
click at [208, 246] on div "Utithkowtham Singarayar Questionnaire Please keep in mind that we request 30 da…" at bounding box center [305, 158] width 593 height 186
drag, startPoint x: 19, startPoint y: 224, endPoint x: 45, endPoint y: 223, distance: 26.0
click at [45, 223] on div "[DATE]" at bounding box center [305, 224] width 577 height 7
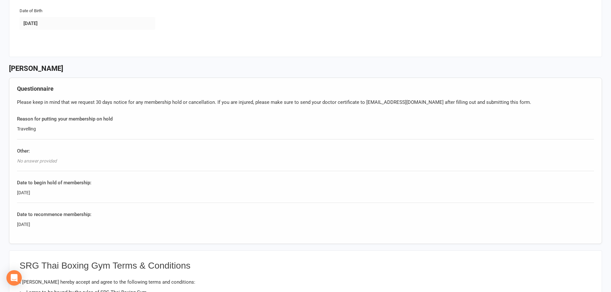
click at [48, 226] on div "[DATE]" at bounding box center [305, 224] width 577 height 7
drag, startPoint x: 17, startPoint y: 224, endPoint x: 43, endPoint y: 224, distance: 26.0
click at [43, 224] on div "15/09/2025" at bounding box center [305, 224] width 577 height 7
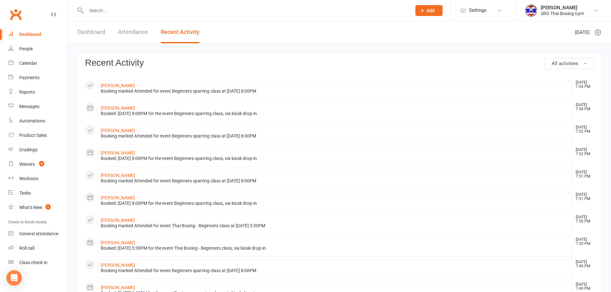
click at [113, 10] on input "text" at bounding box center [245, 10] width 323 height 9
click at [127, 8] on input "kee" at bounding box center [245, 10] width 323 height 9
type input "[PERSON_NAME]"
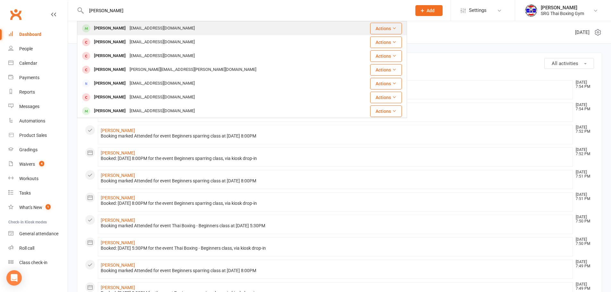
click at [119, 25] on div "[PERSON_NAME]" at bounding box center [110, 28] width 36 height 9
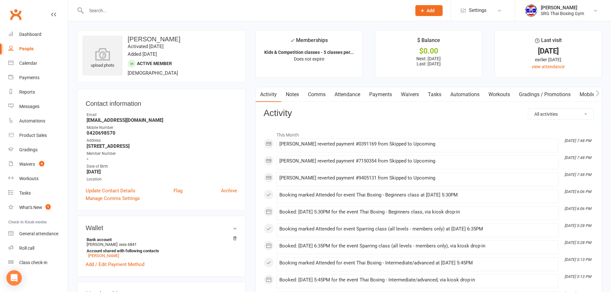
click at [386, 91] on link "Payments" at bounding box center [381, 94] width 32 height 15
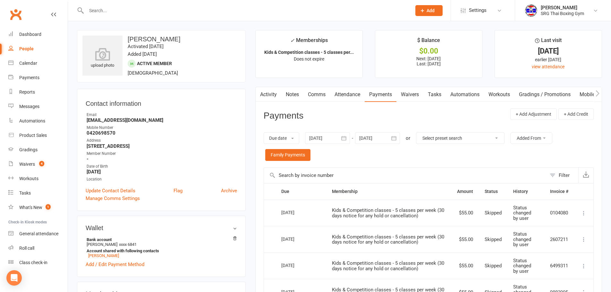
scroll to position [32, 0]
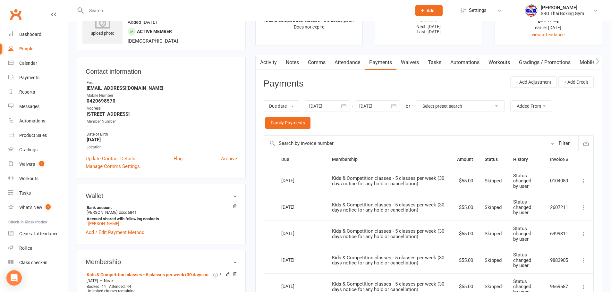
click at [346, 107] on icon "button" at bounding box center [344, 106] width 6 height 6
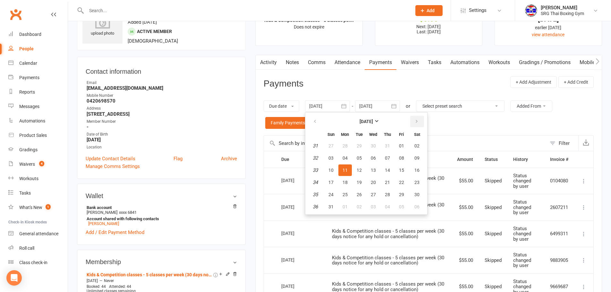
click at [418, 124] on icon "button" at bounding box center [416, 121] width 4 height 5
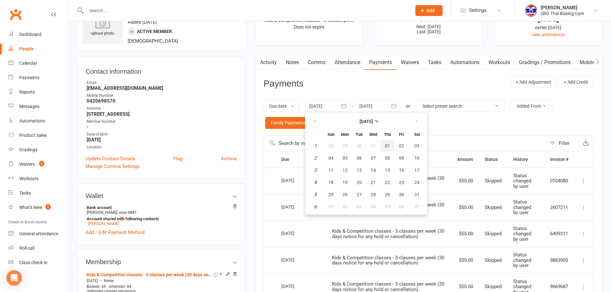
click at [387, 147] on span "01" at bounding box center [387, 145] width 5 height 5
type input "[DATE]"
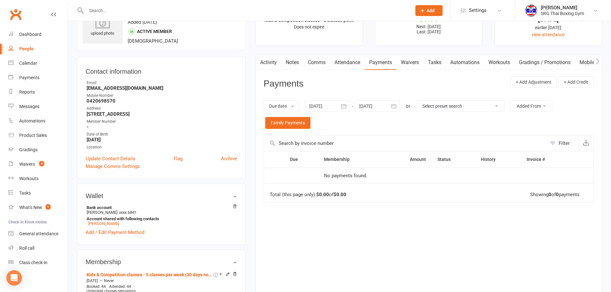
click at [395, 105] on icon "button" at bounding box center [394, 106] width 6 height 6
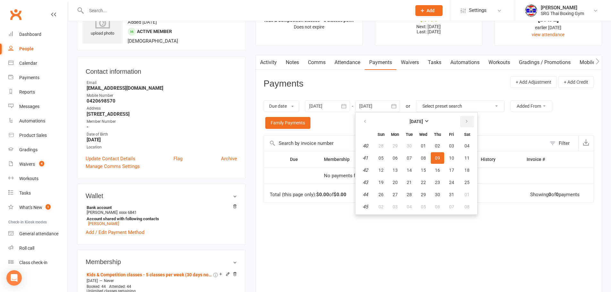
click at [467, 124] on button "button" at bounding box center [467, 122] width 14 height 12
click at [467, 124] on icon "button" at bounding box center [466, 121] width 4 height 5
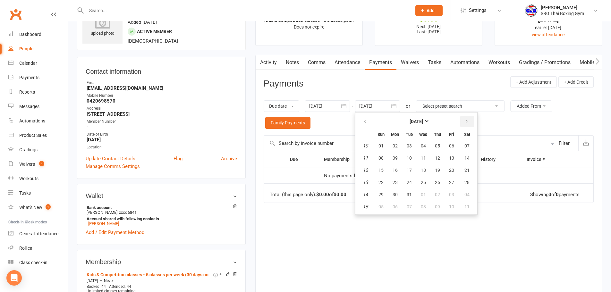
click at [467, 124] on icon "button" at bounding box center [466, 121] width 4 height 5
click at [467, 123] on icon "button" at bounding box center [466, 121] width 4 height 5
click at [452, 192] on span "31" at bounding box center [451, 194] width 5 height 5
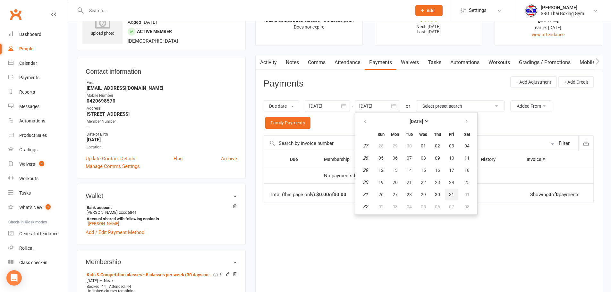
type input "[DATE]"
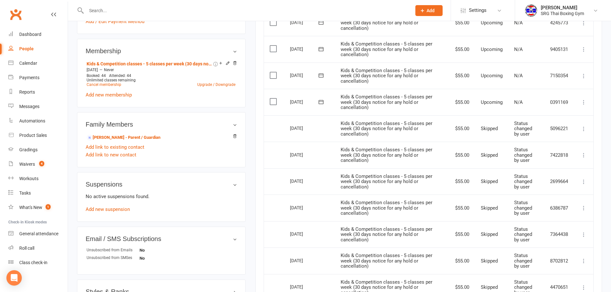
scroll to position [257, 0]
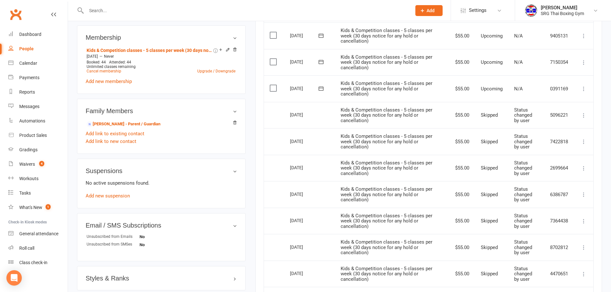
click at [582, 114] on icon at bounding box center [583, 115] width 6 height 6
drag, startPoint x: 554, startPoint y: 167, endPoint x: 340, endPoint y: 24, distance: 257.3
click at [554, 167] on link "Change to upcoming" at bounding box center [555, 166] width 63 height 13
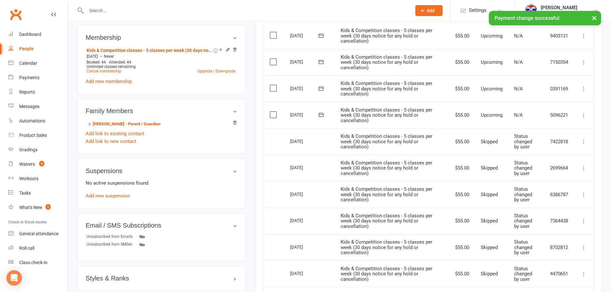
click at [583, 141] on icon at bounding box center [583, 142] width 6 height 6
click at [554, 193] on link "Change to upcoming" at bounding box center [555, 192] width 63 height 13
click at [583, 167] on icon at bounding box center [583, 168] width 6 height 6
click at [561, 216] on link "Change to upcoming" at bounding box center [555, 219] width 63 height 13
click at [584, 195] on icon at bounding box center [583, 194] width 6 height 6
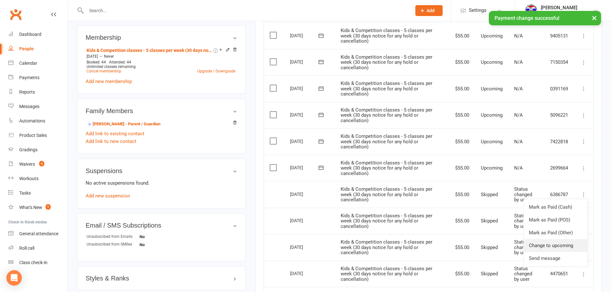
click at [561, 244] on link "Change to upcoming" at bounding box center [555, 245] width 63 height 13
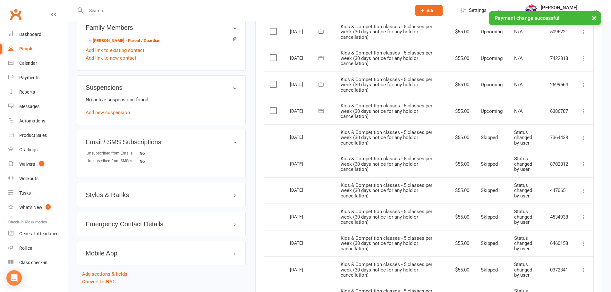
scroll to position [353, 0]
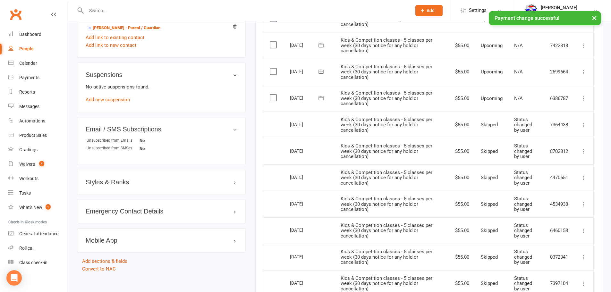
click at [584, 124] on icon at bounding box center [583, 125] width 6 height 6
click at [556, 176] on link "Change to upcoming" at bounding box center [555, 176] width 63 height 13
click at [583, 152] on icon at bounding box center [583, 151] width 6 height 6
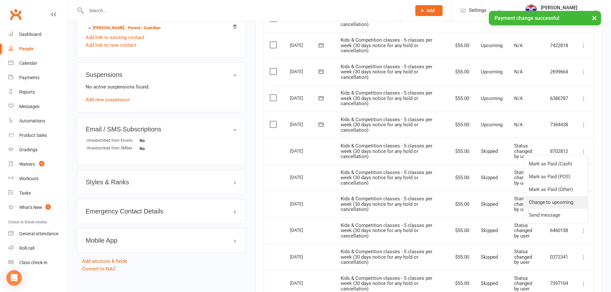
click at [554, 200] on link "Change to upcoming" at bounding box center [555, 202] width 63 height 13
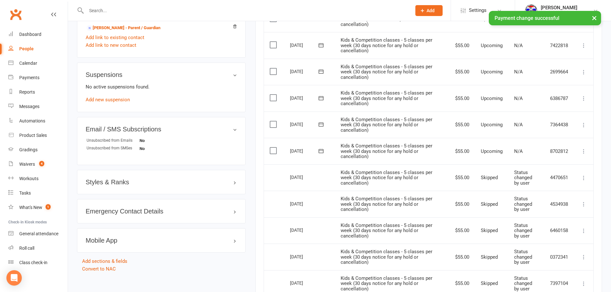
click at [585, 179] on icon at bounding box center [583, 178] width 6 height 6
click at [565, 231] on link "Change to upcoming" at bounding box center [555, 229] width 63 height 13
click at [584, 203] on icon at bounding box center [583, 204] width 6 height 6
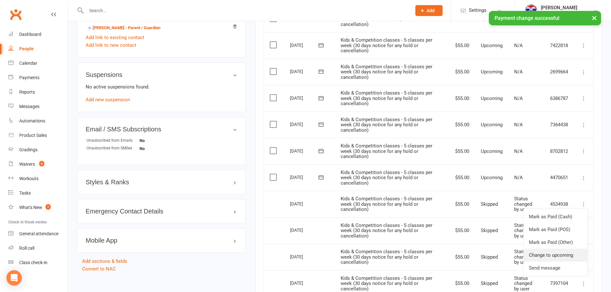
click at [551, 257] on link "Change to upcoming" at bounding box center [555, 255] width 63 height 13
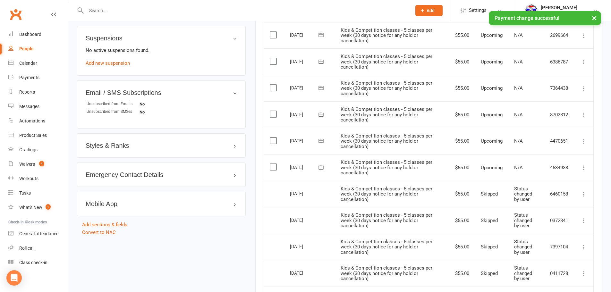
scroll to position [417, 0]
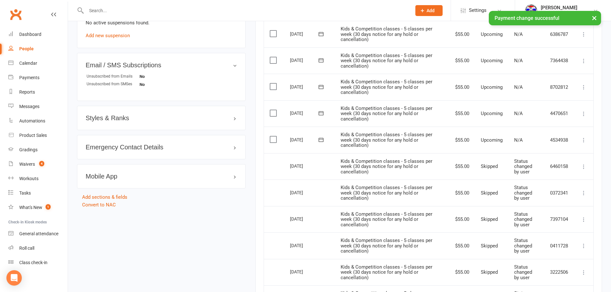
click at [583, 167] on icon at bounding box center [583, 167] width 6 height 6
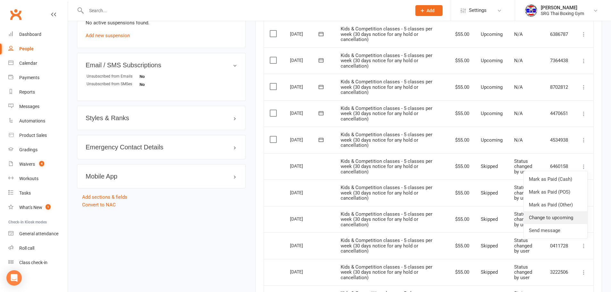
click at [553, 219] on link "Change to upcoming" at bounding box center [555, 217] width 63 height 13
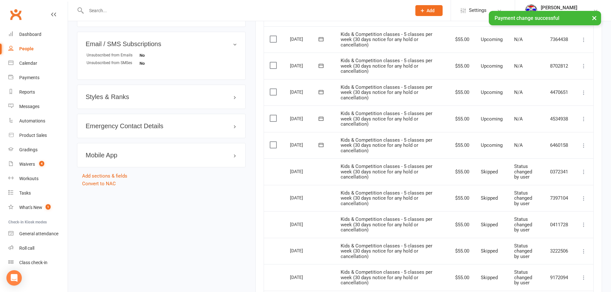
scroll to position [449, 0]
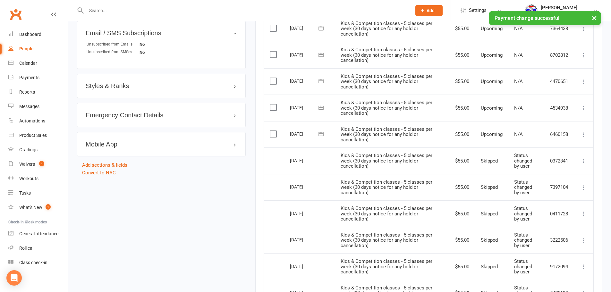
click at [583, 161] on icon at bounding box center [583, 161] width 6 height 6
click at [554, 210] on link "Change to upcoming" at bounding box center [555, 212] width 63 height 13
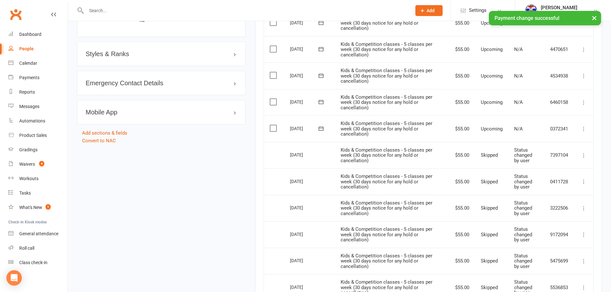
scroll to position [513, 0]
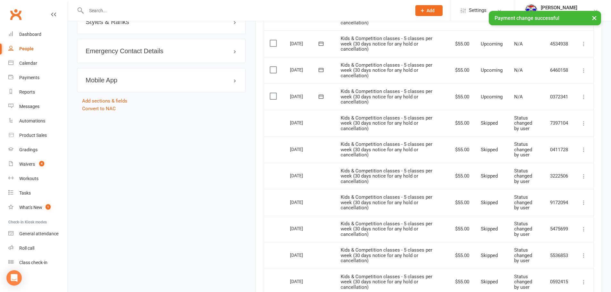
click at [584, 124] on icon at bounding box center [583, 123] width 6 height 6
click at [551, 176] on link "Change to upcoming" at bounding box center [555, 174] width 63 height 13
click at [584, 152] on icon at bounding box center [583, 150] width 6 height 6
click at [562, 199] on link "Change to upcoming" at bounding box center [555, 200] width 63 height 13
click at [584, 176] on icon at bounding box center [583, 176] width 6 height 6
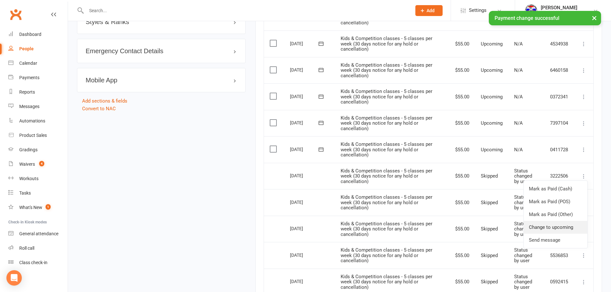
click at [557, 225] on link "Change to upcoming" at bounding box center [555, 227] width 63 height 13
click at [583, 203] on icon at bounding box center [583, 202] width 6 height 6
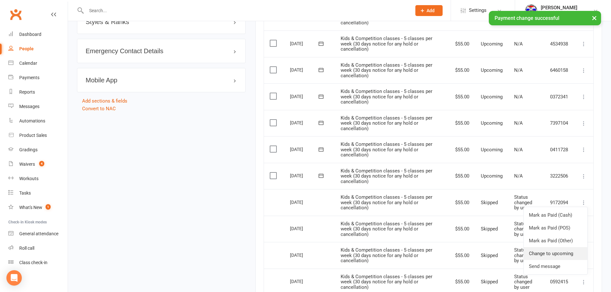
click at [557, 253] on link "Change to upcoming" at bounding box center [555, 253] width 63 height 13
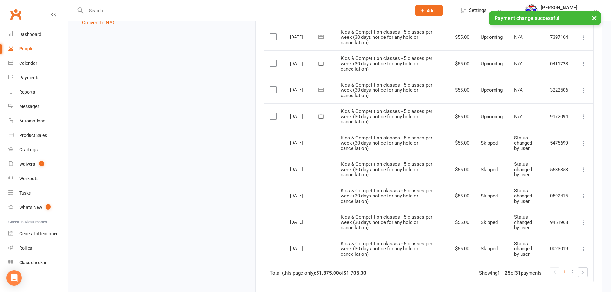
scroll to position [609, 0]
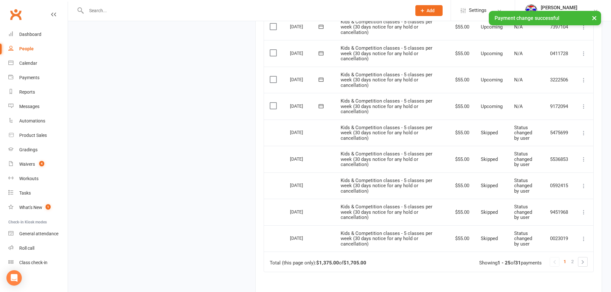
click at [583, 132] on icon at bounding box center [583, 133] width 6 height 6
click at [571, 183] on link "Change to upcoming" at bounding box center [555, 184] width 63 height 13
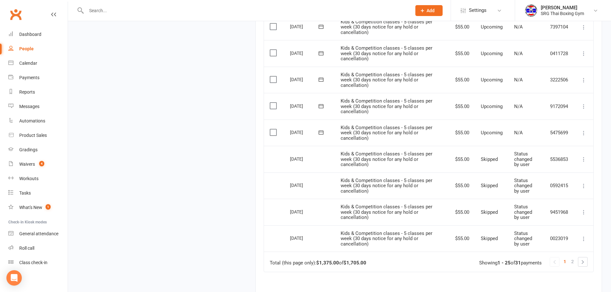
click at [583, 159] on icon at bounding box center [583, 159] width 6 height 6
click at [558, 207] on link "Change to upcoming" at bounding box center [555, 210] width 63 height 13
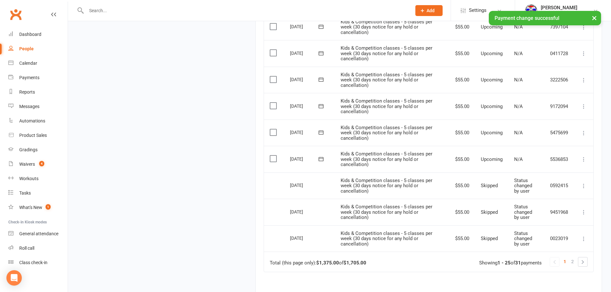
click at [583, 186] on icon at bounding box center [583, 186] width 6 height 6
click at [551, 232] on link "Change to upcoming" at bounding box center [555, 237] width 63 height 13
click at [584, 213] on icon at bounding box center [583, 212] width 6 height 6
click at [551, 261] on link "Change to upcoming" at bounding box center [555, 263] width 63 height 13
click at [583, 239] on icon at bounding box center [583, 239] width 6 height 6
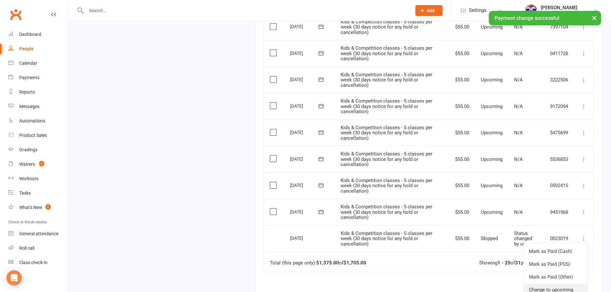
click at [557, 289] on link "Change to upcoming" at bounding box center [555, 289] width 63 height 13
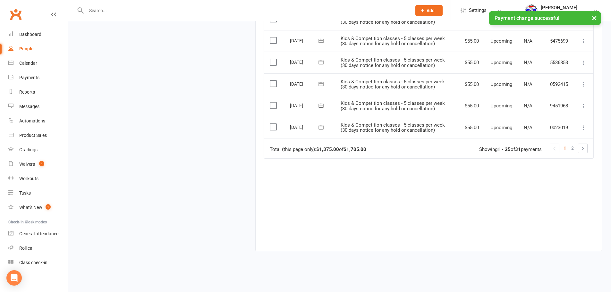
scroll to position [603, 0]
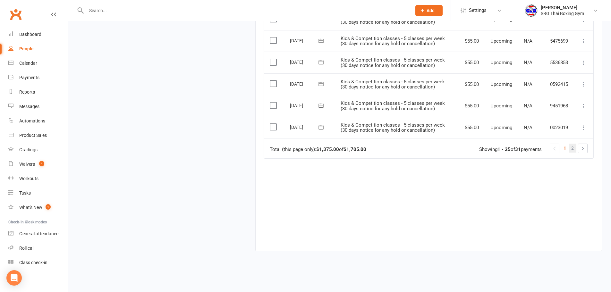
click at [572, 148] on span "2" at bounding box center [572, 148] width 3 height 9
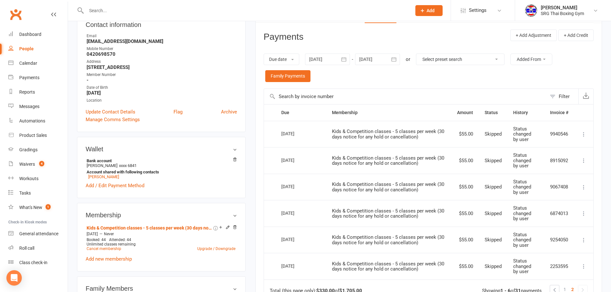
scroll to position [76, 0]
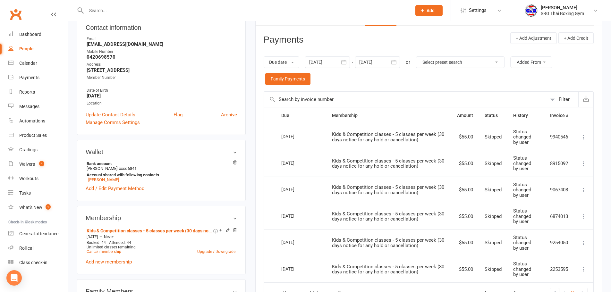
click at [583, 137] on icon at bounding box center [583, 137] width 6 height 6
click at [559, 189] on link "Change to upcoming" at bounding box center [555, 188] width 63 height 13
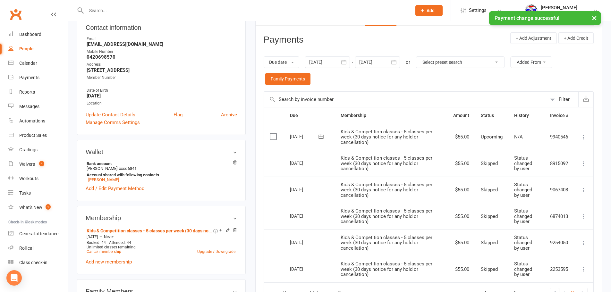
click at [583, 163] on icon at bounding box center [583, 163] width 6 height 6
click at [569, 213] on link "Change to upcoming" at bounding box center [555, 214] width 63 height 13
click at [583, 189] on icon at bounding box center [583, 190] width 6 height 6
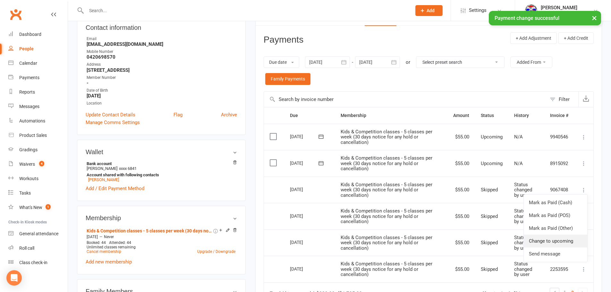
click at [555, 237] on link "Change to upcoming" at bounding box center [555, 241] width 63 height 13
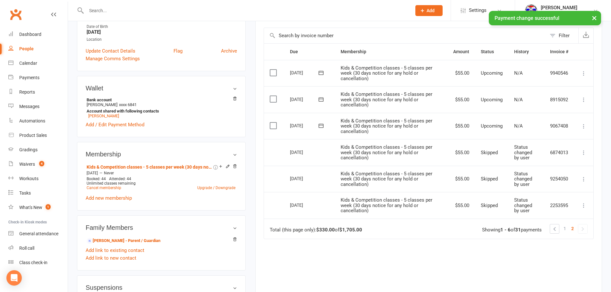
scroll to position [140, 0]
click at [585, 151] on icon at bounding box center [583, 152] width 6 height 6
drag, startPoint x: 554, startPoint y: 204, endPoint x: 334, endPoint y: 24, distance: 283.7
click at [554, 204] on link "Change to upcoming" at bounding box center [555, 203] width 63 height 13
click at [585, 177] on icon at bounding box center [583, 179] width 6 height 6
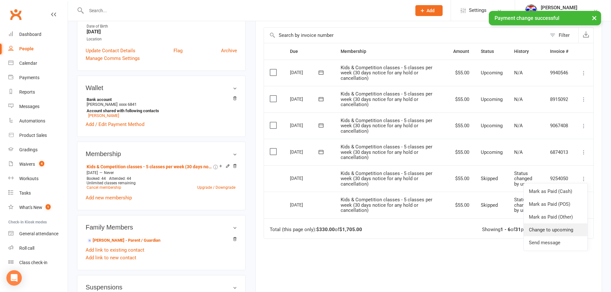
click at [559, 226] on link "Change to upcoming" at bounding box center [555, 230] width 63 height 13
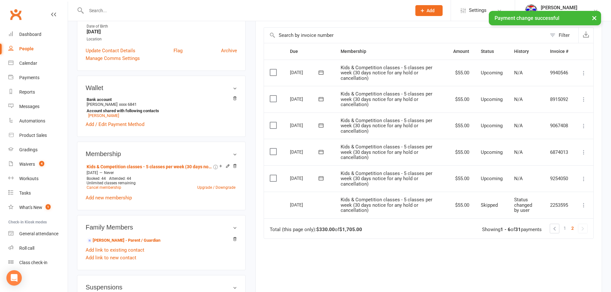
click at [581, 207] on icon at bounding box center [583, 205] width 6 height 6
click at [555, 255] on link "Change to upcoming" at bounding box center [555, 256] width 63 height 13
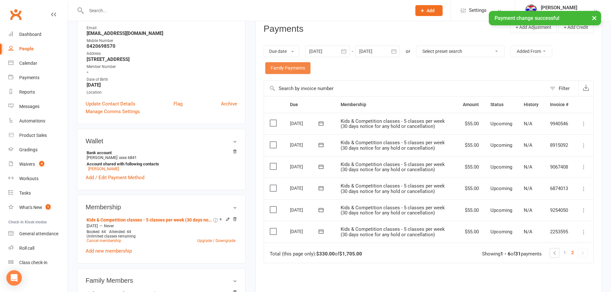
scroll to position [76, 0]
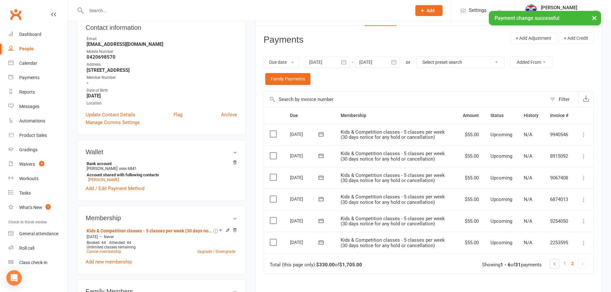
click at [346, 61] on icon "button" at bounding box center [344, 62] width 5 height 4
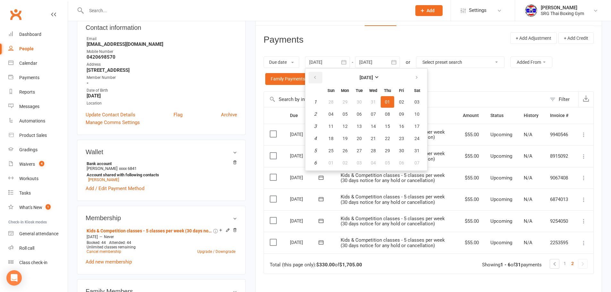
click at [318, 76] on button "button" at bounding box center [316, 78] width 14 height 12
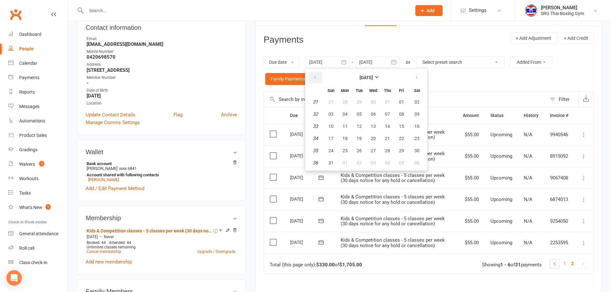
click at [318, 76] on button "button" at bounding box center [316, 78] width 14 height 12
click at [390, 103] on span "05" at bounding box center [387, 101] width 5 height 5
type input "[DATE]"
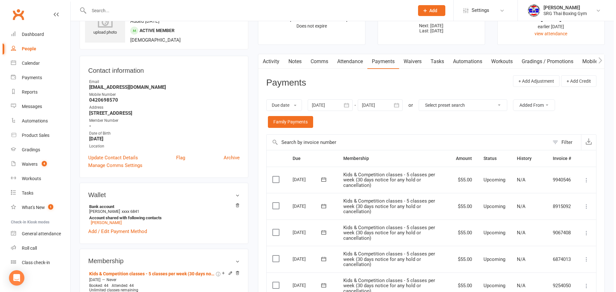
scroll to position [0, 0]
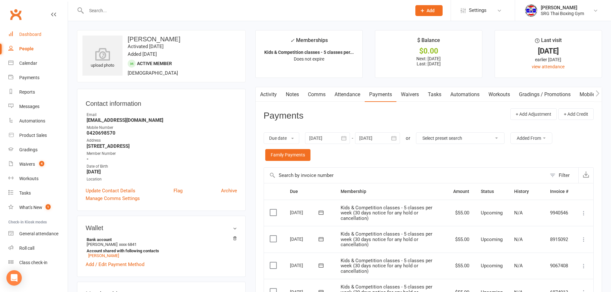
click at [35, 34] on div "Dashboard" at bounding box center [30, 34] width 22 height 5
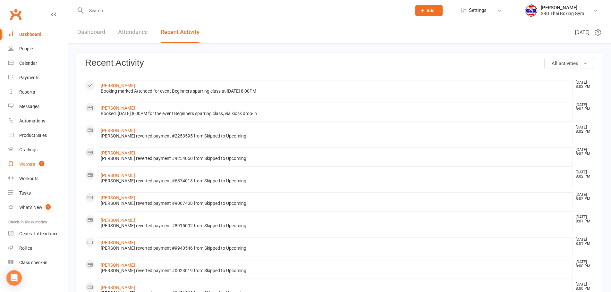
click at [26, 165] on div "Waivers" at bounding box center [27, 164] width 16 height 5
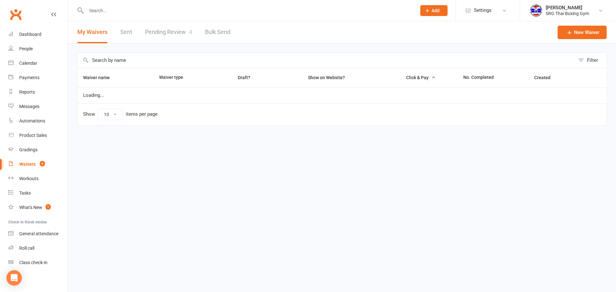
click at [173, 32] on link "Pending Review 4" at bounding box center [168, 32] width 47 height 22
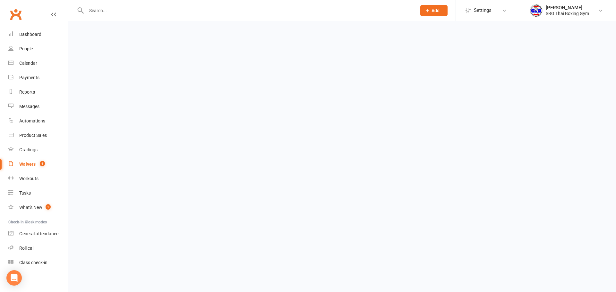
select select "100"
